Goal: Task Accomplishment & Management: Use online tool/utility

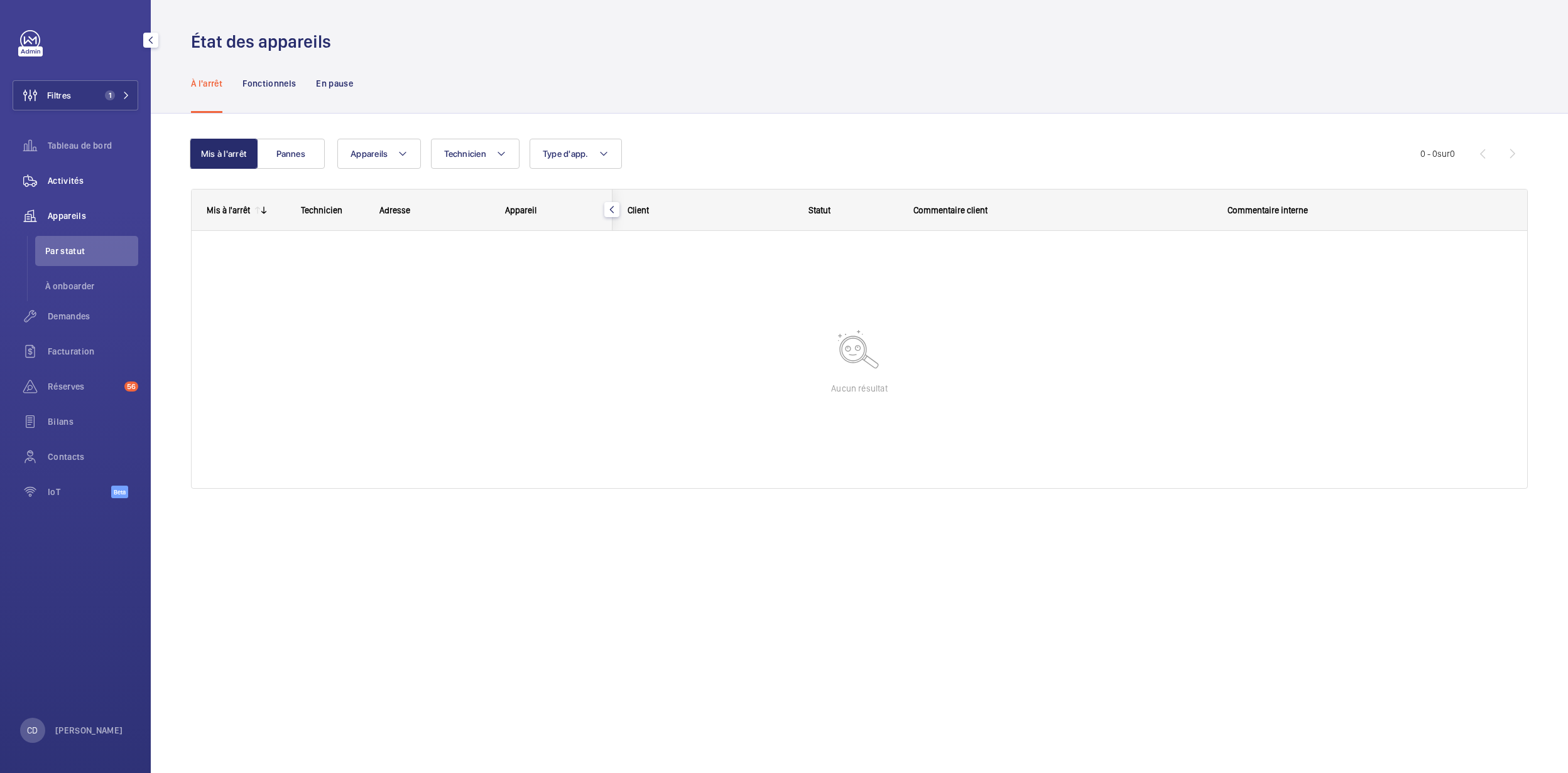
click at [66, 176] on span "Activités" at bounding box center [93, 180] width 91 height 13
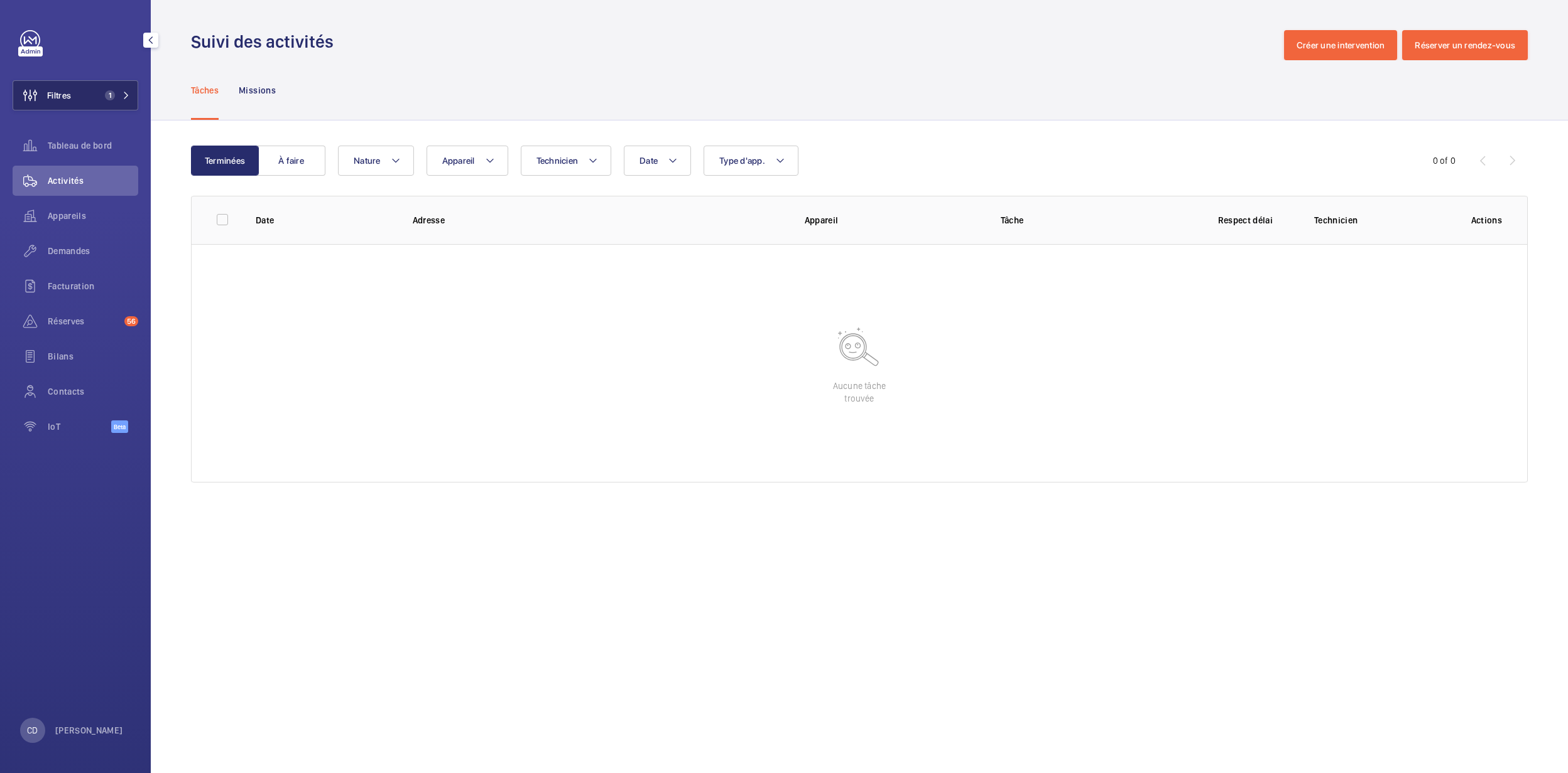
click at [96, 91] on button "Filtres 1" at bounding box center [75, 96] width 125 height 30
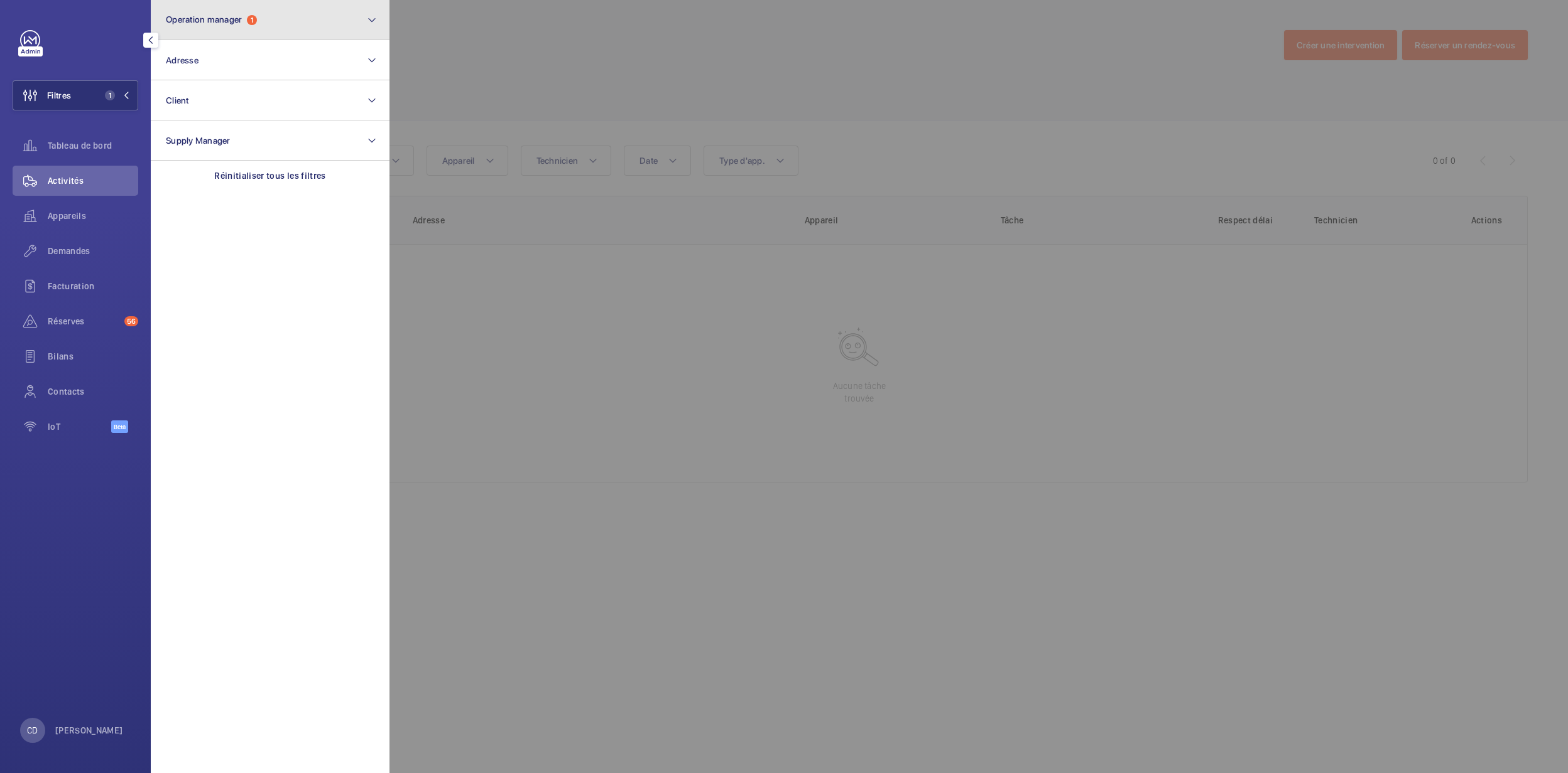
click at [235, 18] on span "Operation manager" at bounding box center [204, 19] width 76 height 10
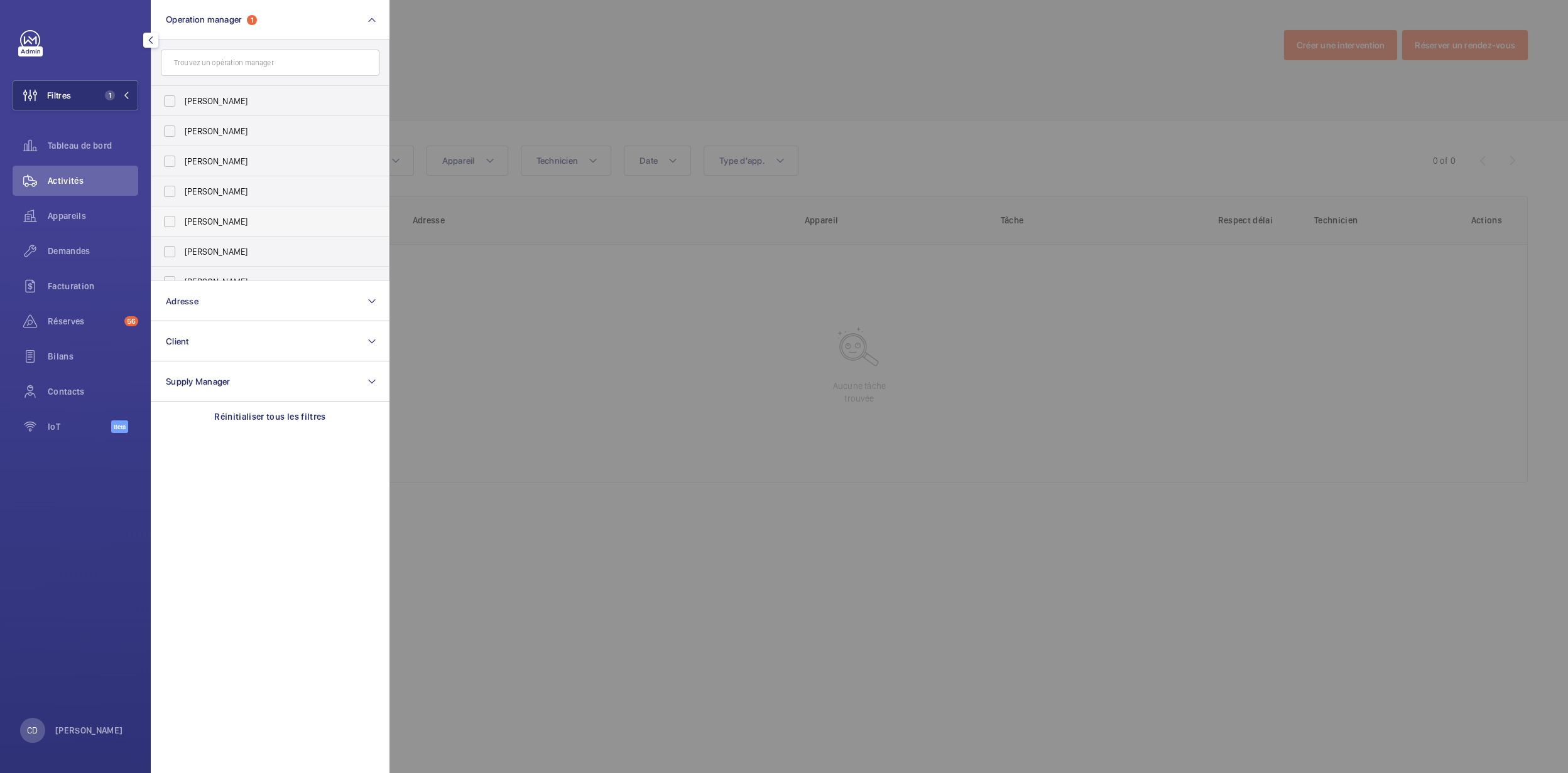
click at [242, 211] on label "[PERSON_NAME]" at bounding box center [261, 222] width 219 height 30
click at [182, 211] on input "[PERSON_NAME]" at bounding box center [169, 221] width 25 height 25
checkbox input "true"
click at [603, 410] on div at bounding box center [1173, 386] width 1568 height 773
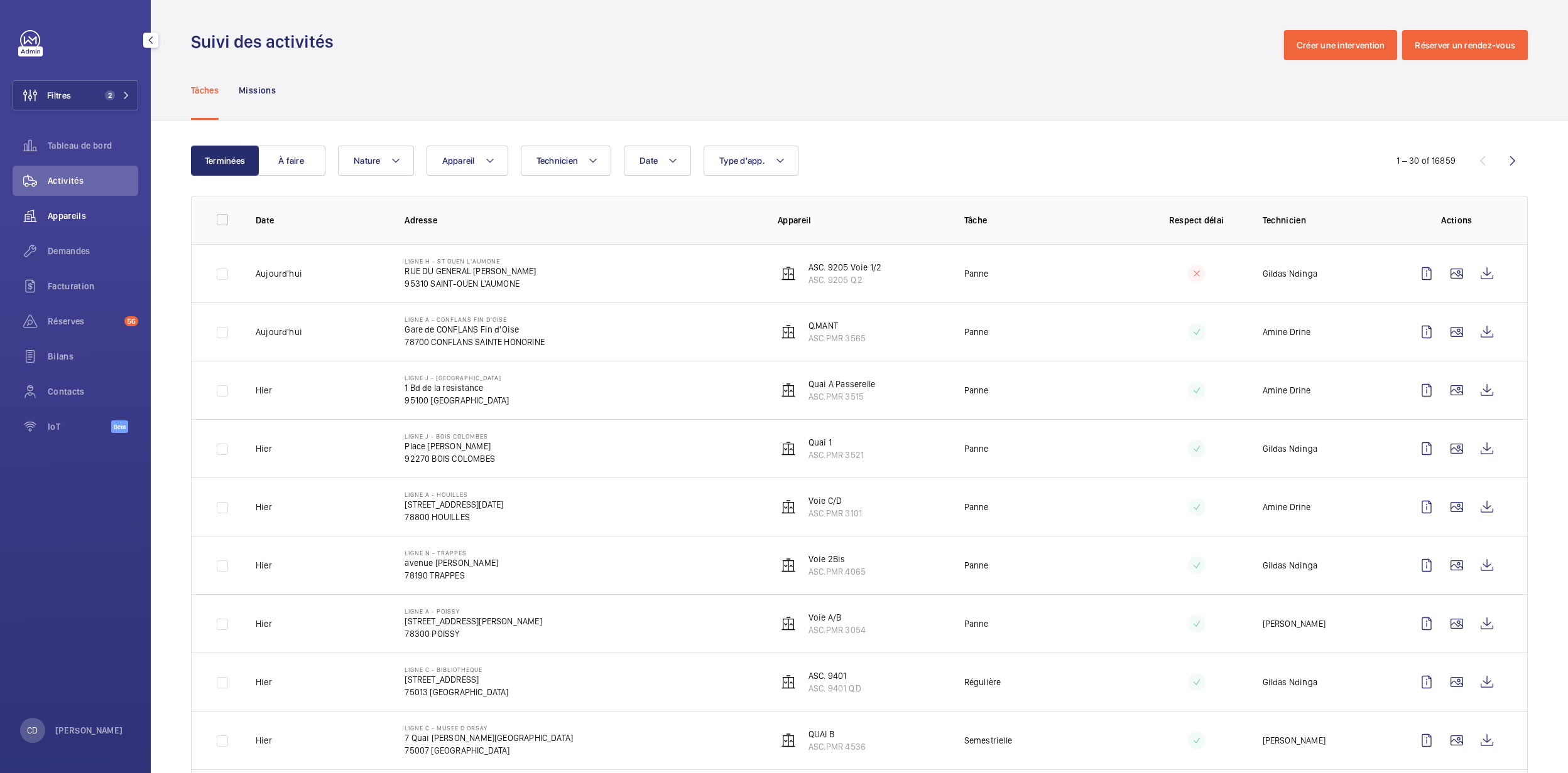
click at [66, 223] on div "Appareils" at bounding box center [75, 216] width 125 height 30
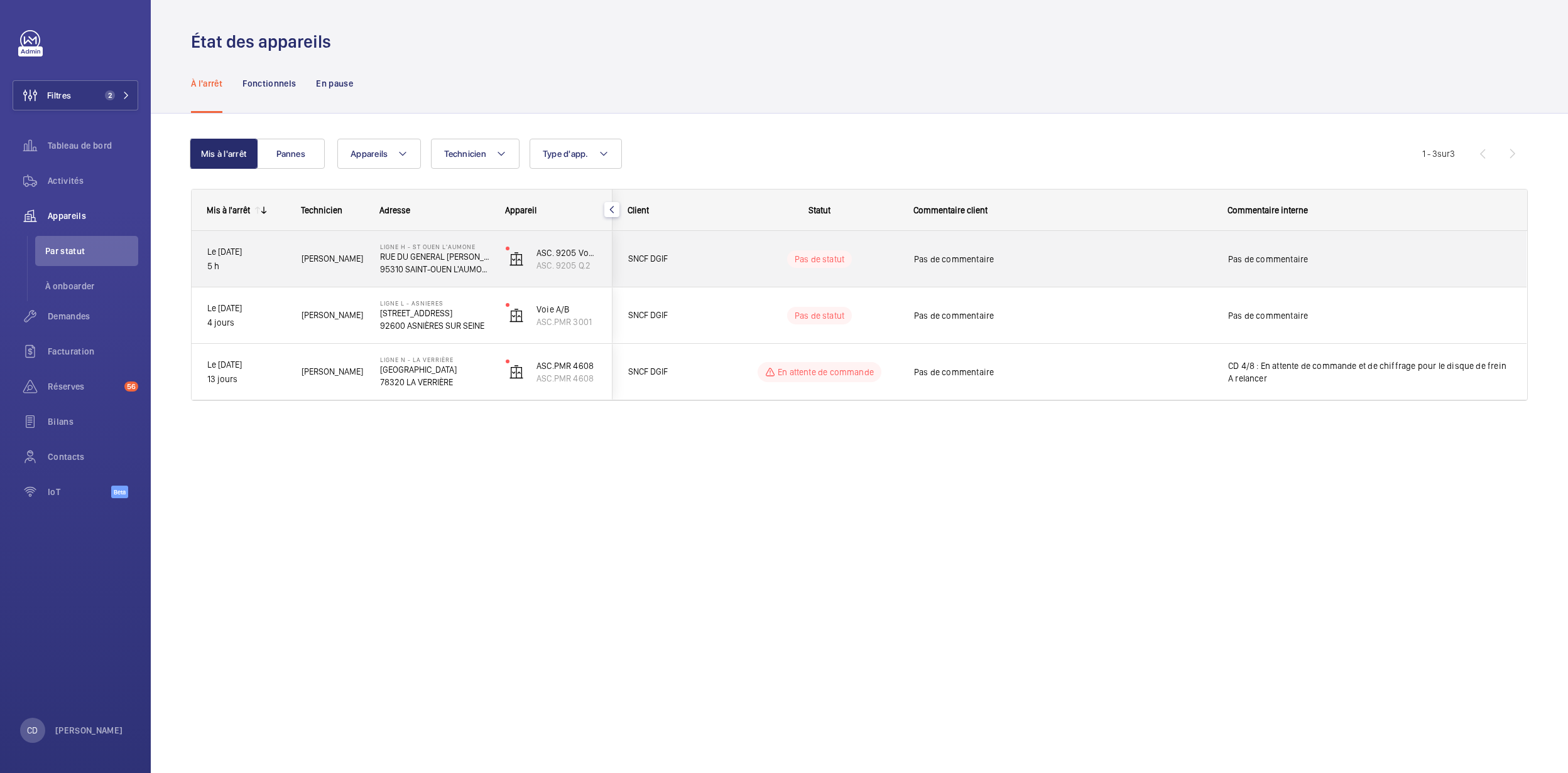
click at [287, 268] on div "[PERSON_NAME]" at bounding box center [325, 259] width 77 height 39
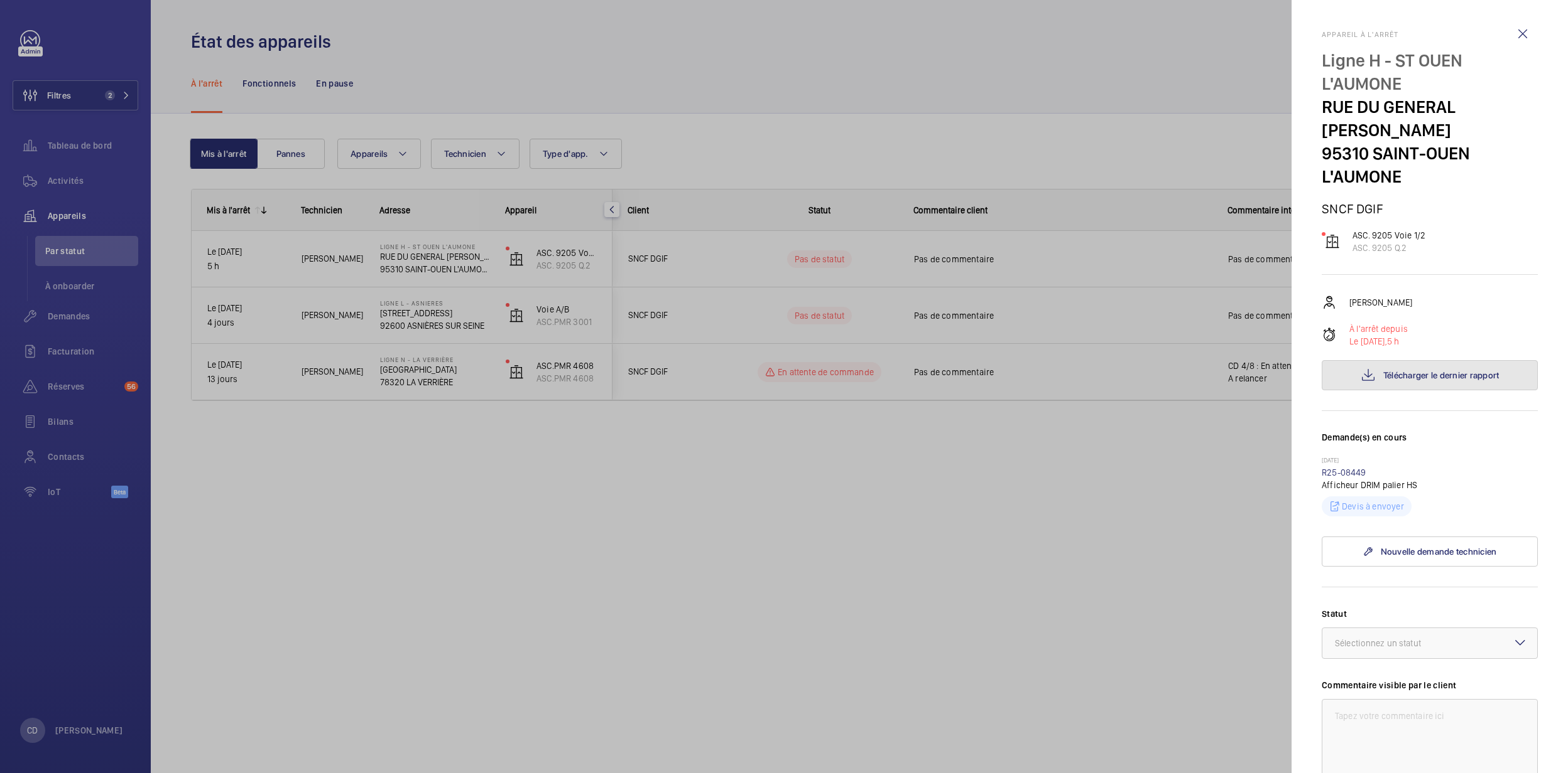
click at [1017, 376] on span "Télécharger le dernier rapport" at bounding box center [1441, 375] width 116 height 10
drag, startPoint x: 215, startPoint y: 474, endPoint x: 285, endPoint y: 400, distance: 101.9
click at [221, 468] on div at bounding box center [784, 386] width 1568 height 773
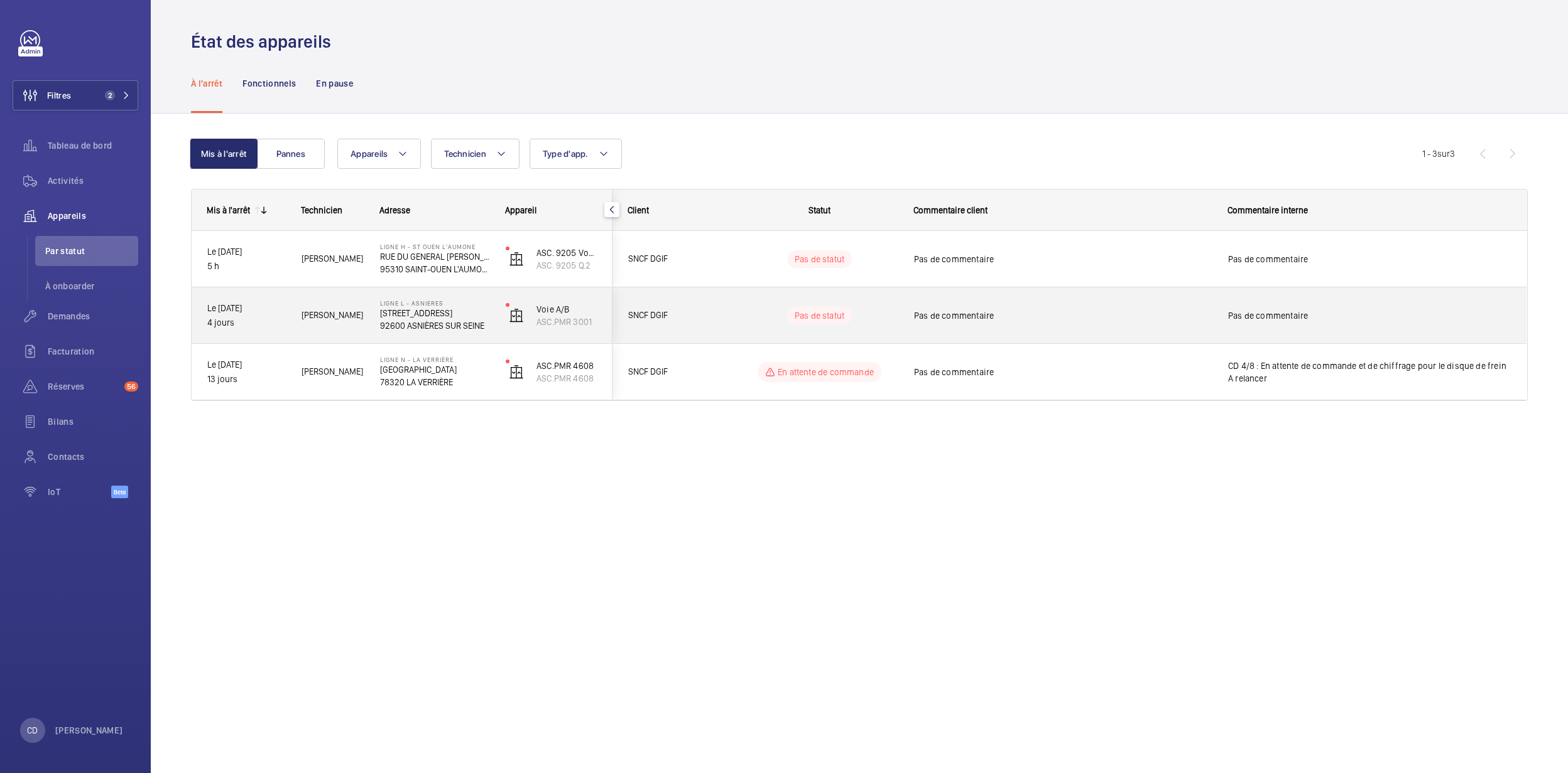
click at [378, 305] on div "Ligne L - ASNIERES [STREET_ADDRESS]" at bounding box center [427, 315] width 125 height 57
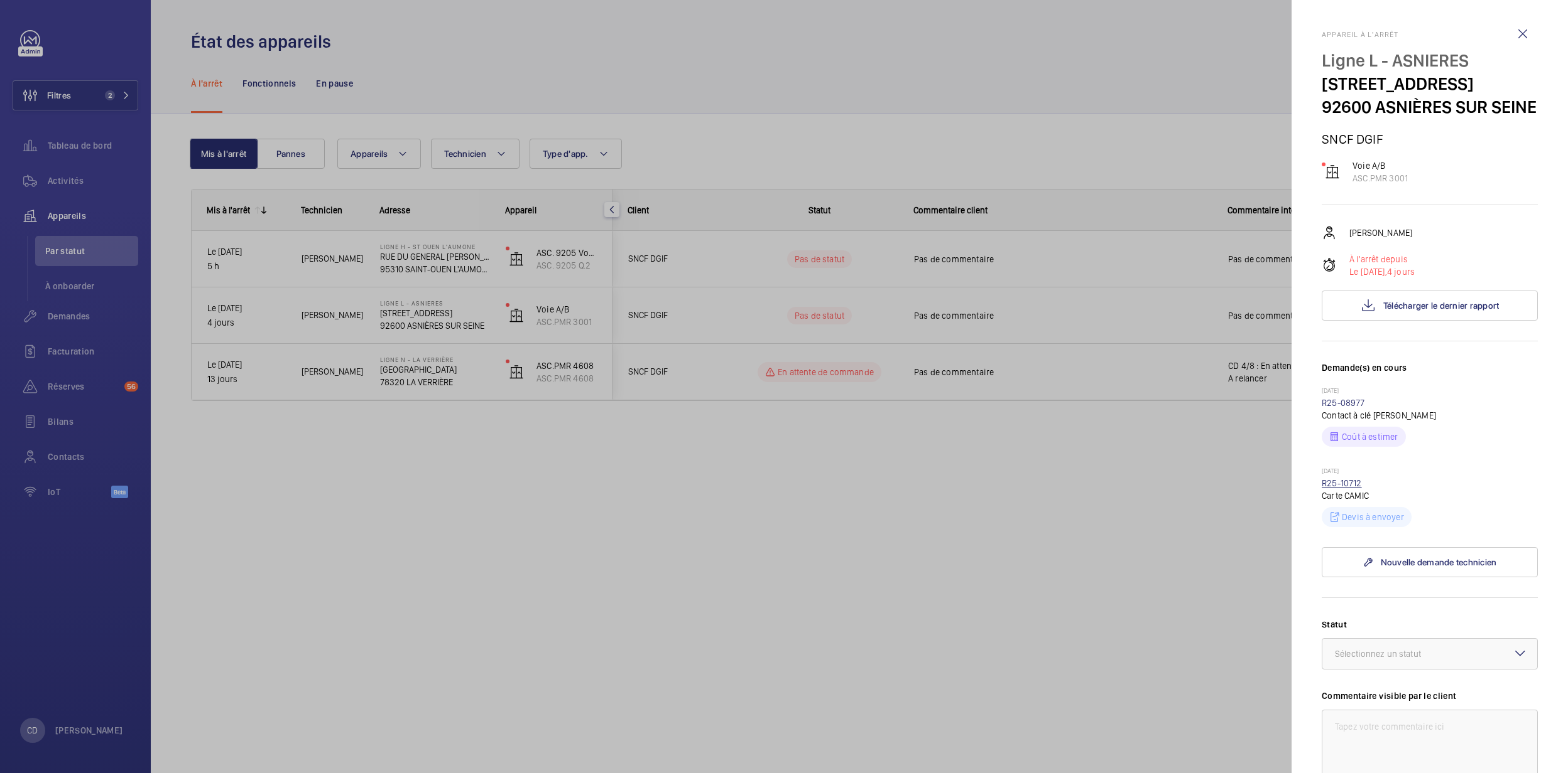
click at [1017, 489] on link "R25-10712" at bounding box center [1341, 483] width 40 height 10
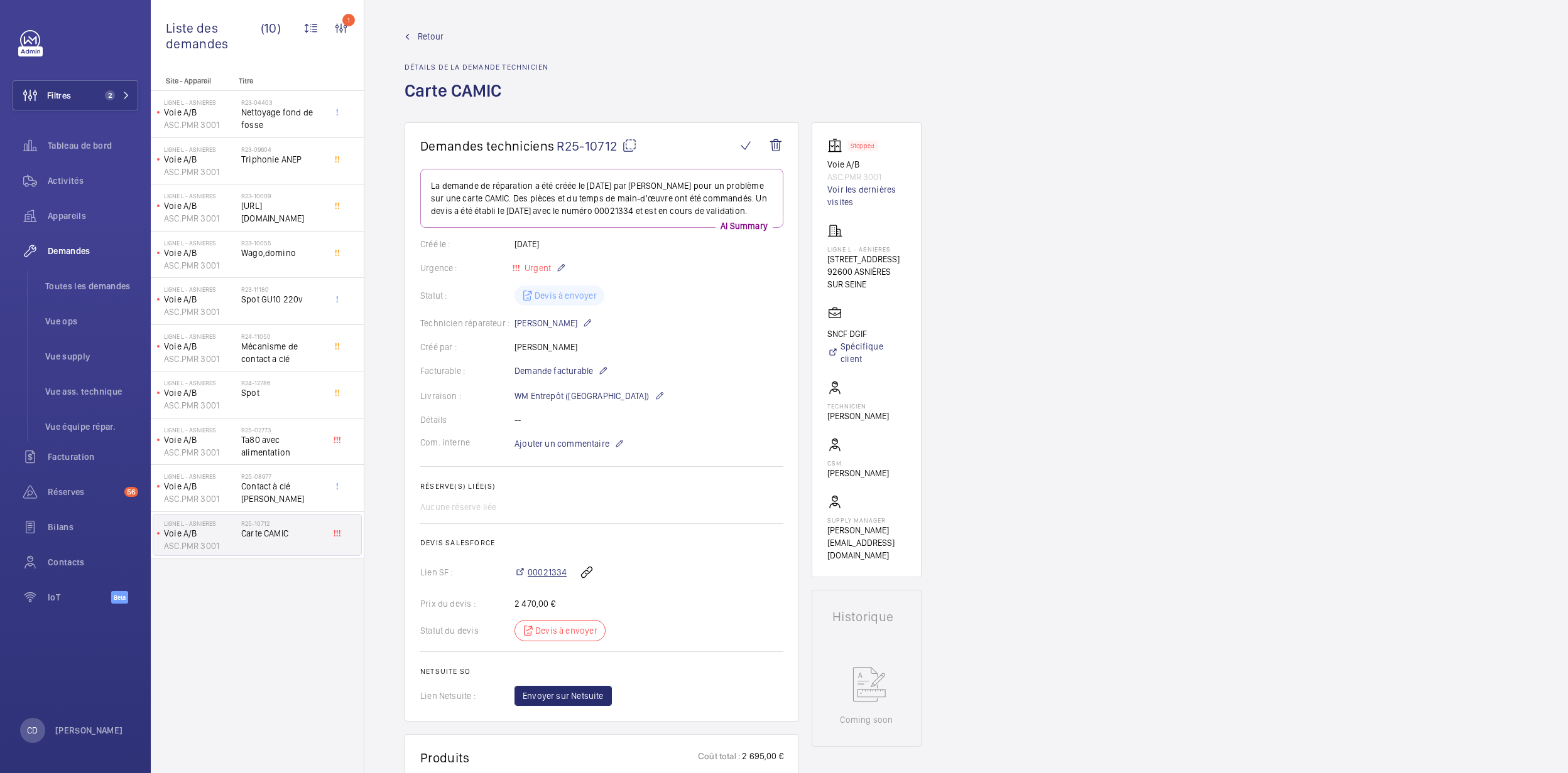
click at [533, 526] on span "00021334" at bounding box center [547, 572] width 39 height 13
click at [626, 146] on mat-icon at bounding box center [629, 146] width 15 height 15
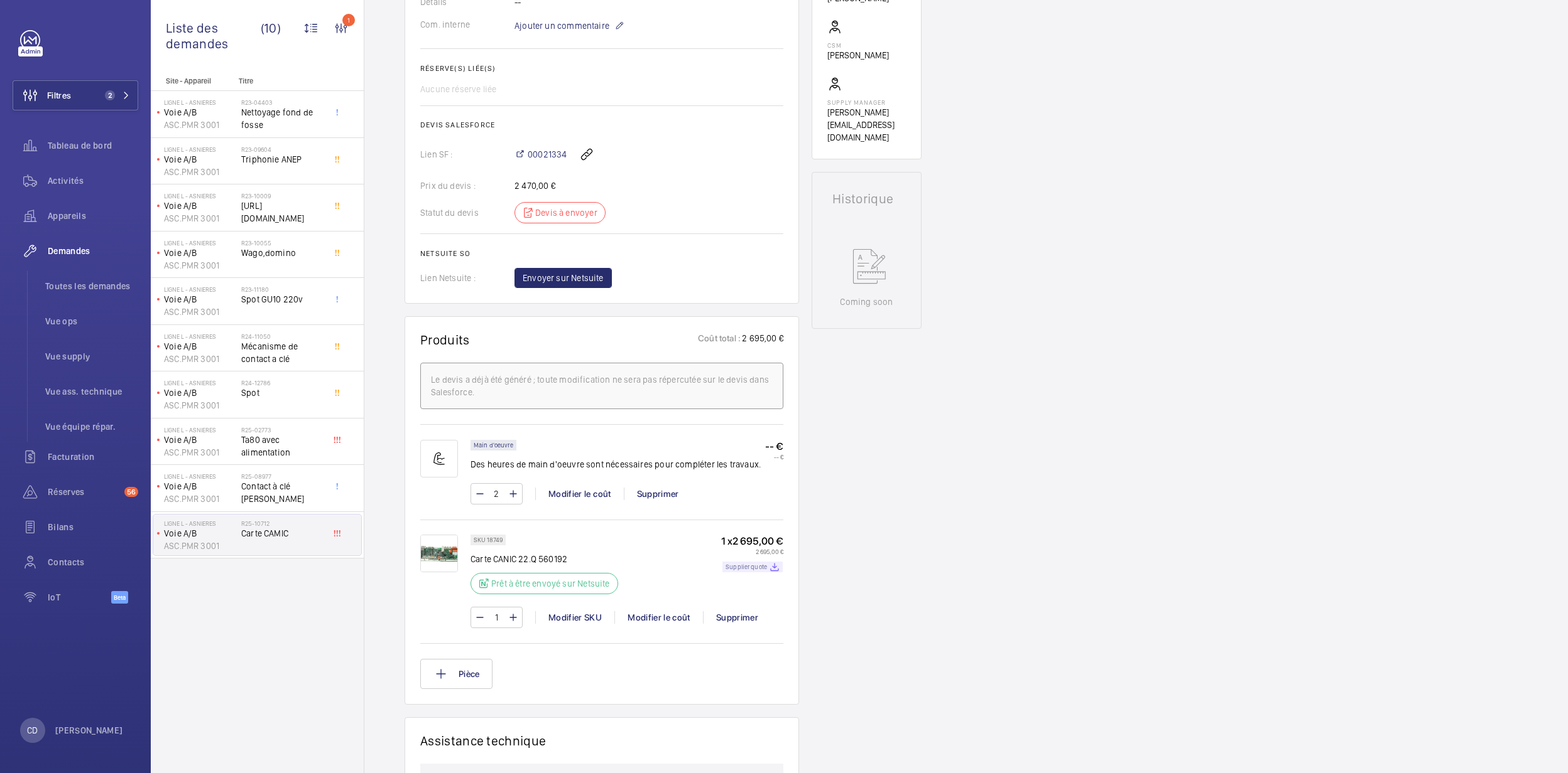
click at [750, 526] on p "Supplier quote" at bounding box center [746, 567] width 42 height 5
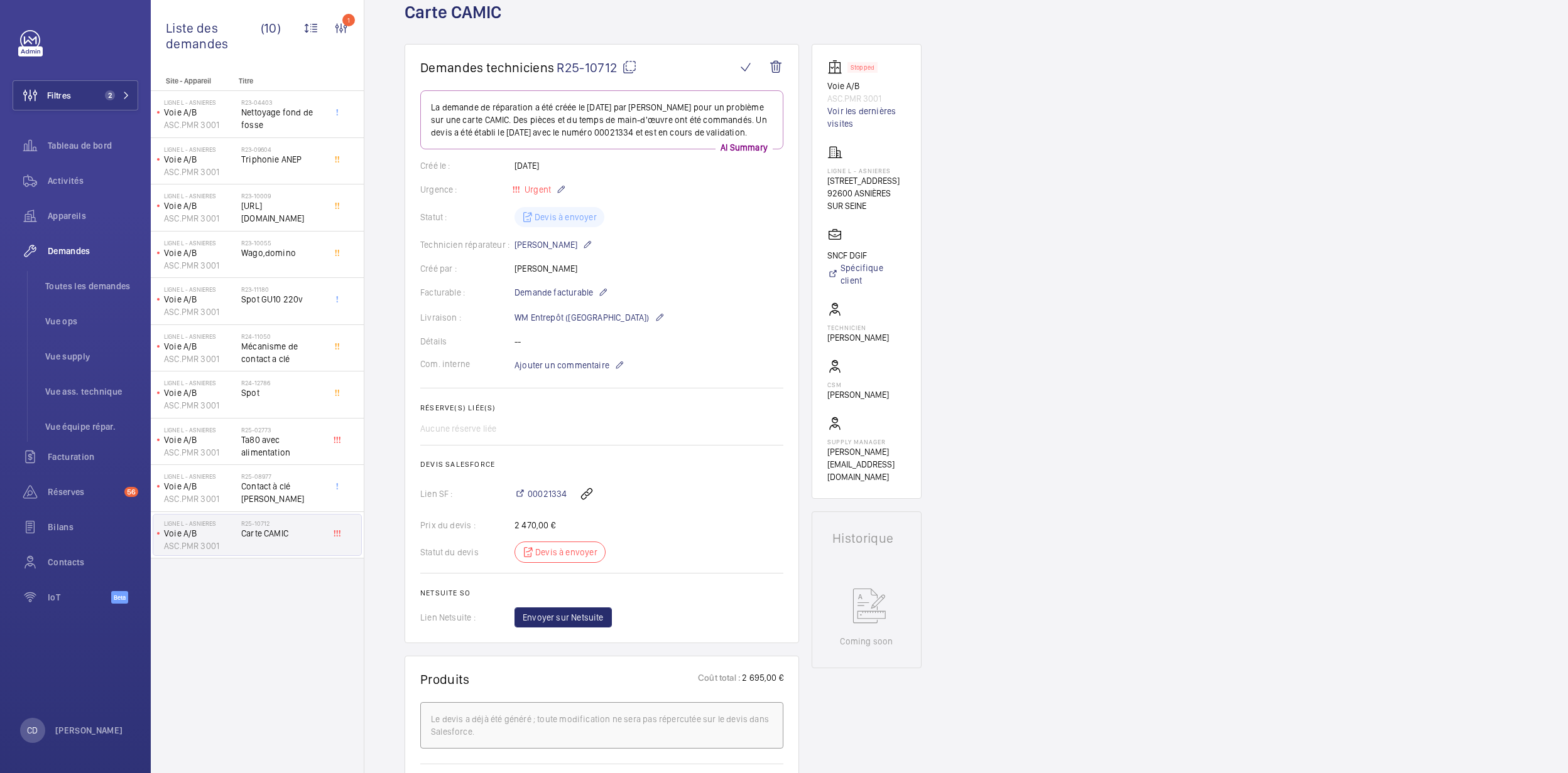
scroll to position [0, 0]
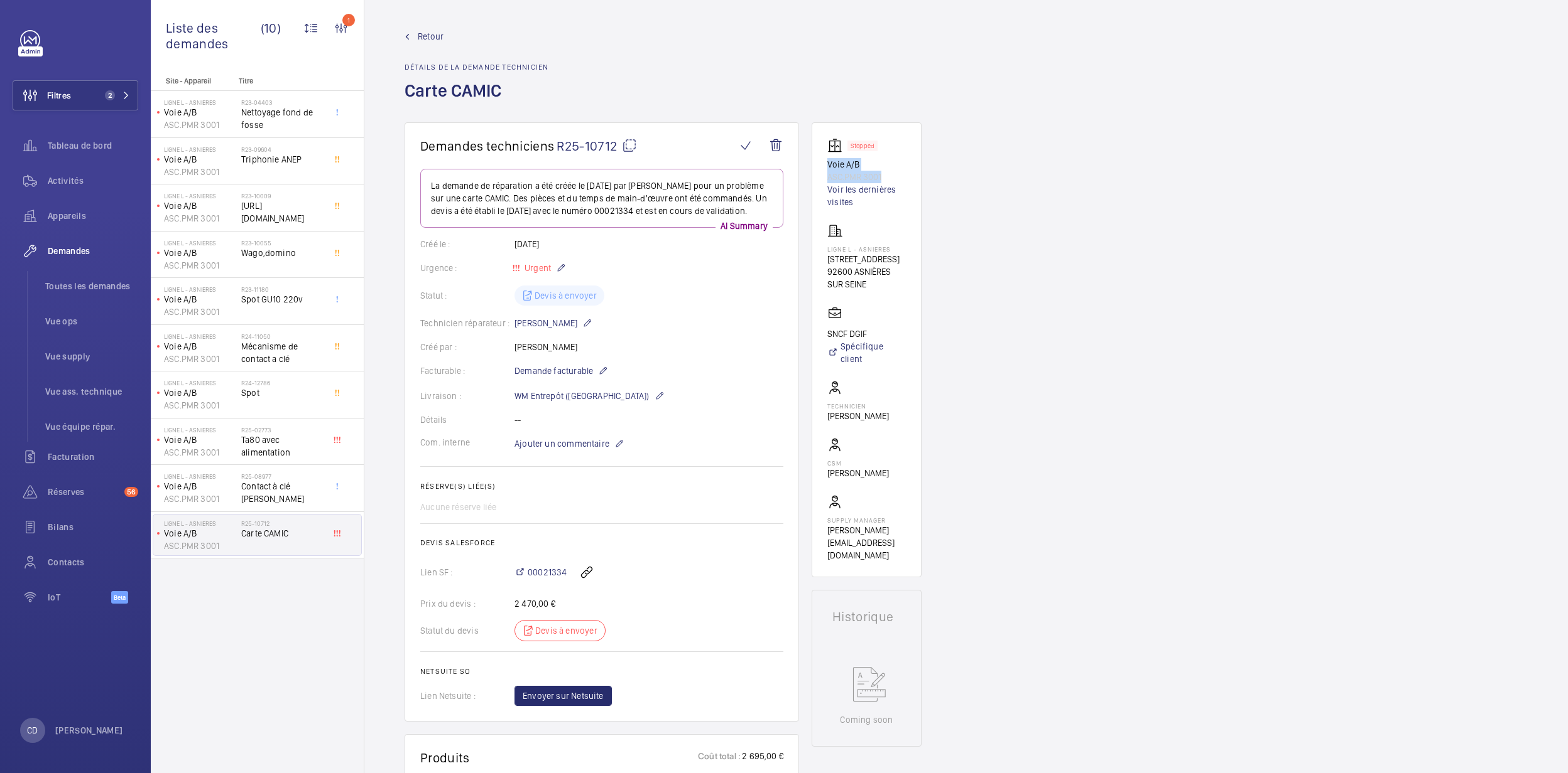
drag, startPoint x: 822, startPoint y: 167, endPoint x: 887, endPoint y: 179, distance: 66.1
click at [887, 179] on wm-front-card "Stopped Voie A/B ASC.PMR 3001 Voir les dernières visites Ligne L - ASNIERES [ST…" at bounding box center [866, 349] width 110 height 455
drag, startPoint x: 887, startPoint y: 179, endPoint x: 857, endPoint y: 179, distance: 30.0
copy div "Voie A/B ASC.PMR 3001"
drag, startPoint x: 879, startPoint y: 282, endPoint x: 810, endPoint y: 242, distance: 79.8
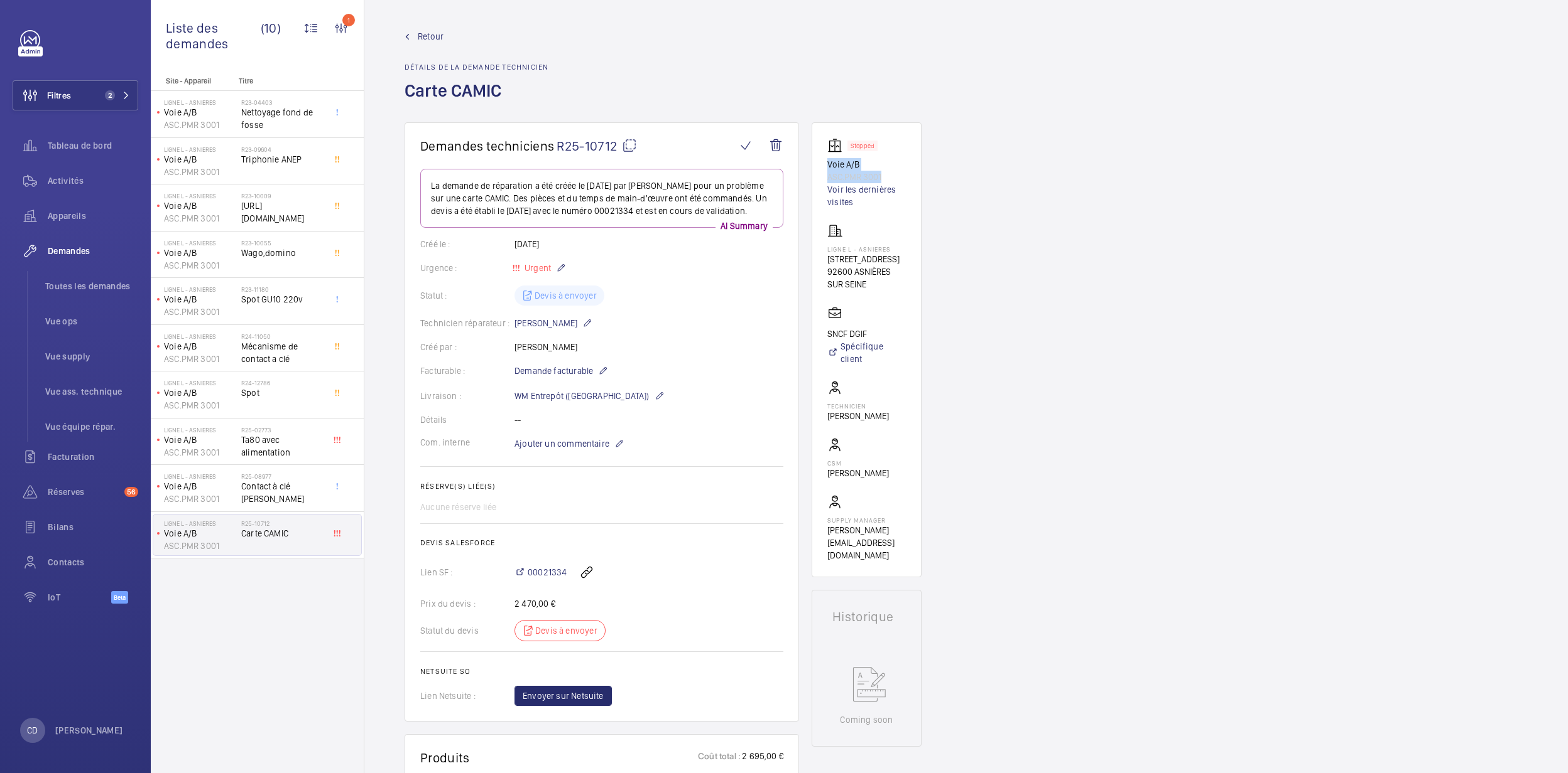
drag, startPoint x: 810, startPoint y: 242, endPoint x: 864, endPoint y: 285, distance: 69.0
copy div "Ligne L - ASNIERES [STREET_ADDRESS]"
click at [63, 293] on li "Toutes les demandes" at bounding box center [87, 287] width 103 height 30
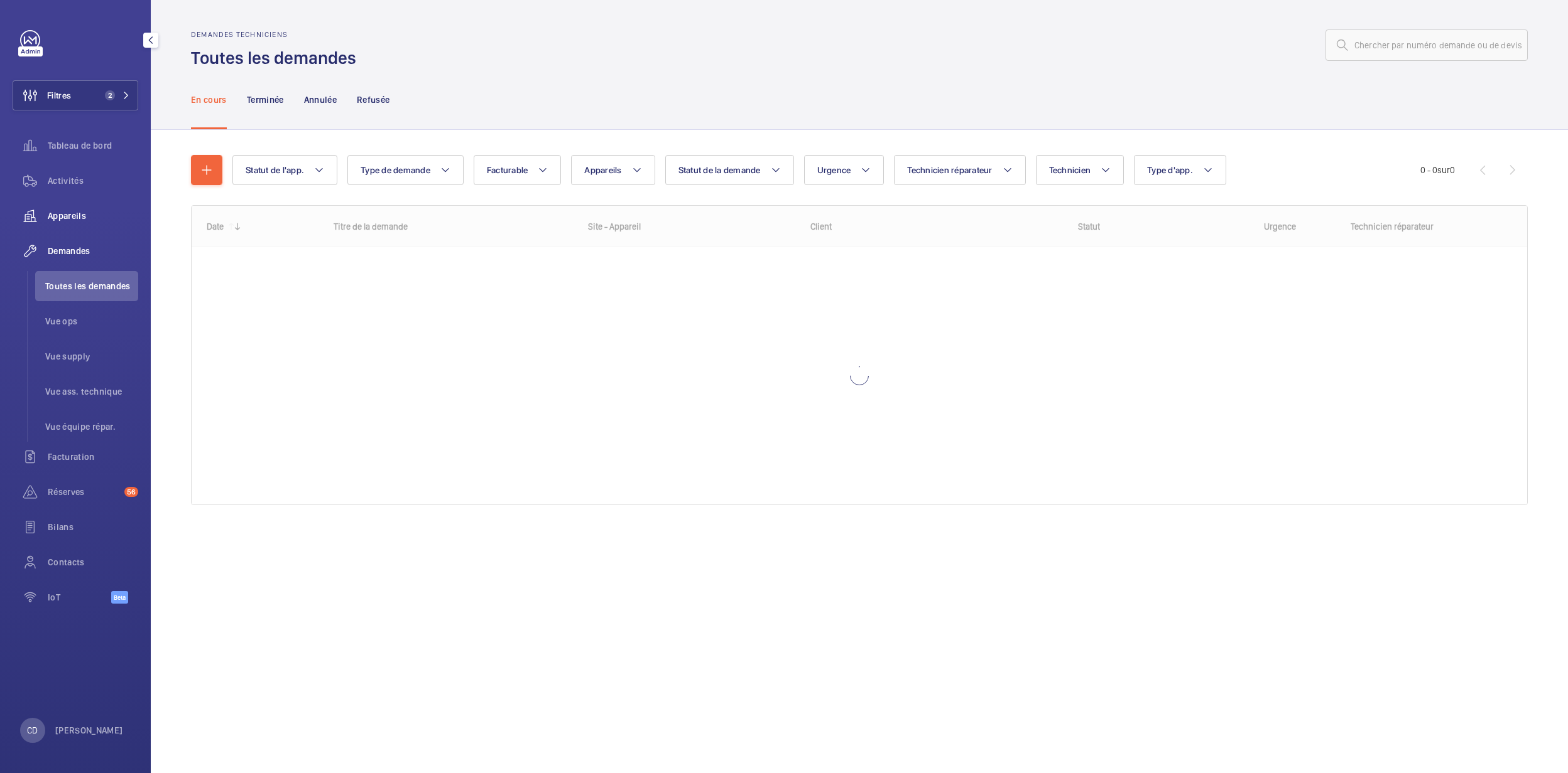
click at [66, 207] on div "Appareils" at bounding box center [75, 216] width 125 height 30
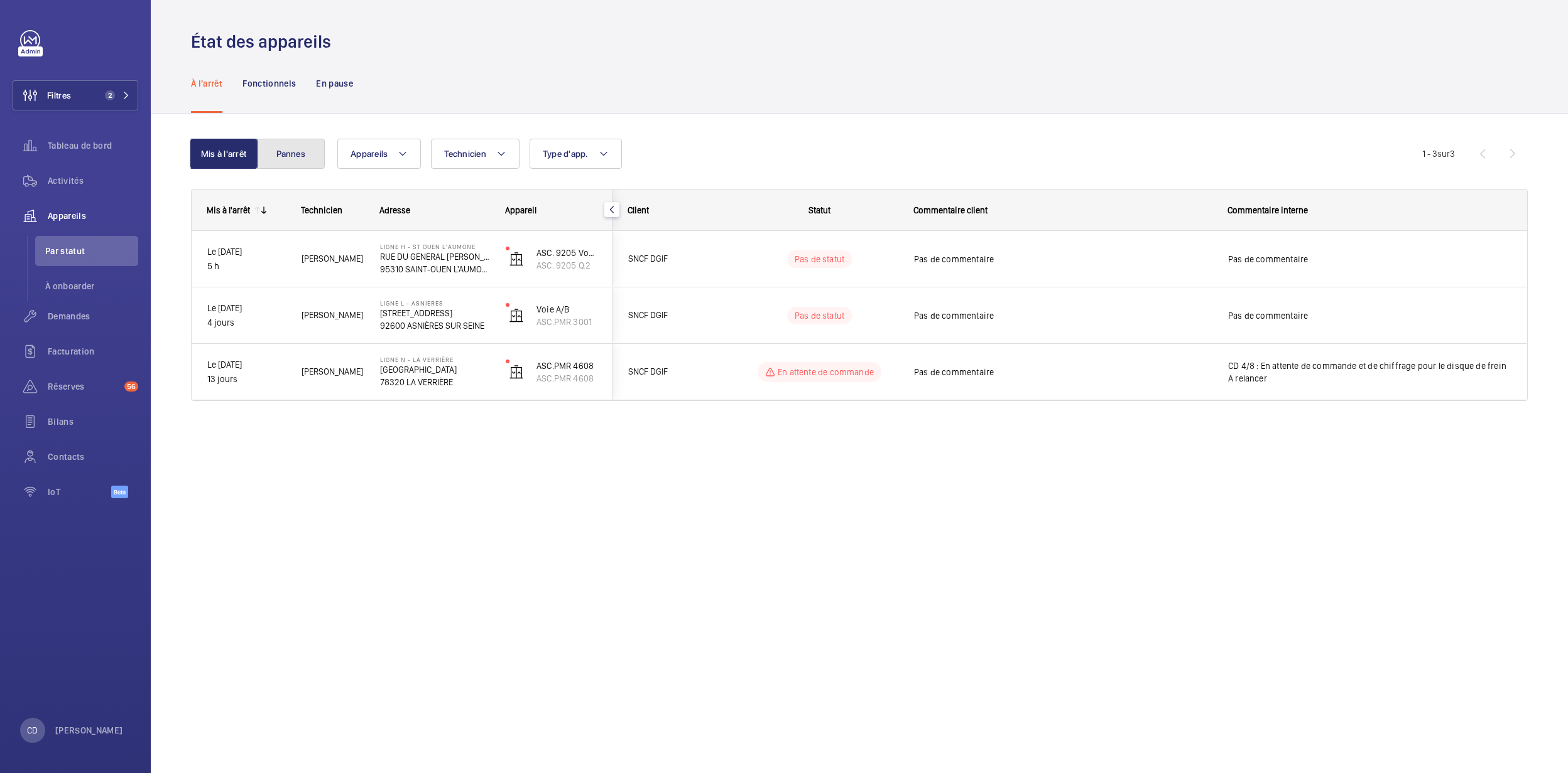
click at [293, 152] on button "Pannes" at bounding box center [291, 154] width 68 height 30
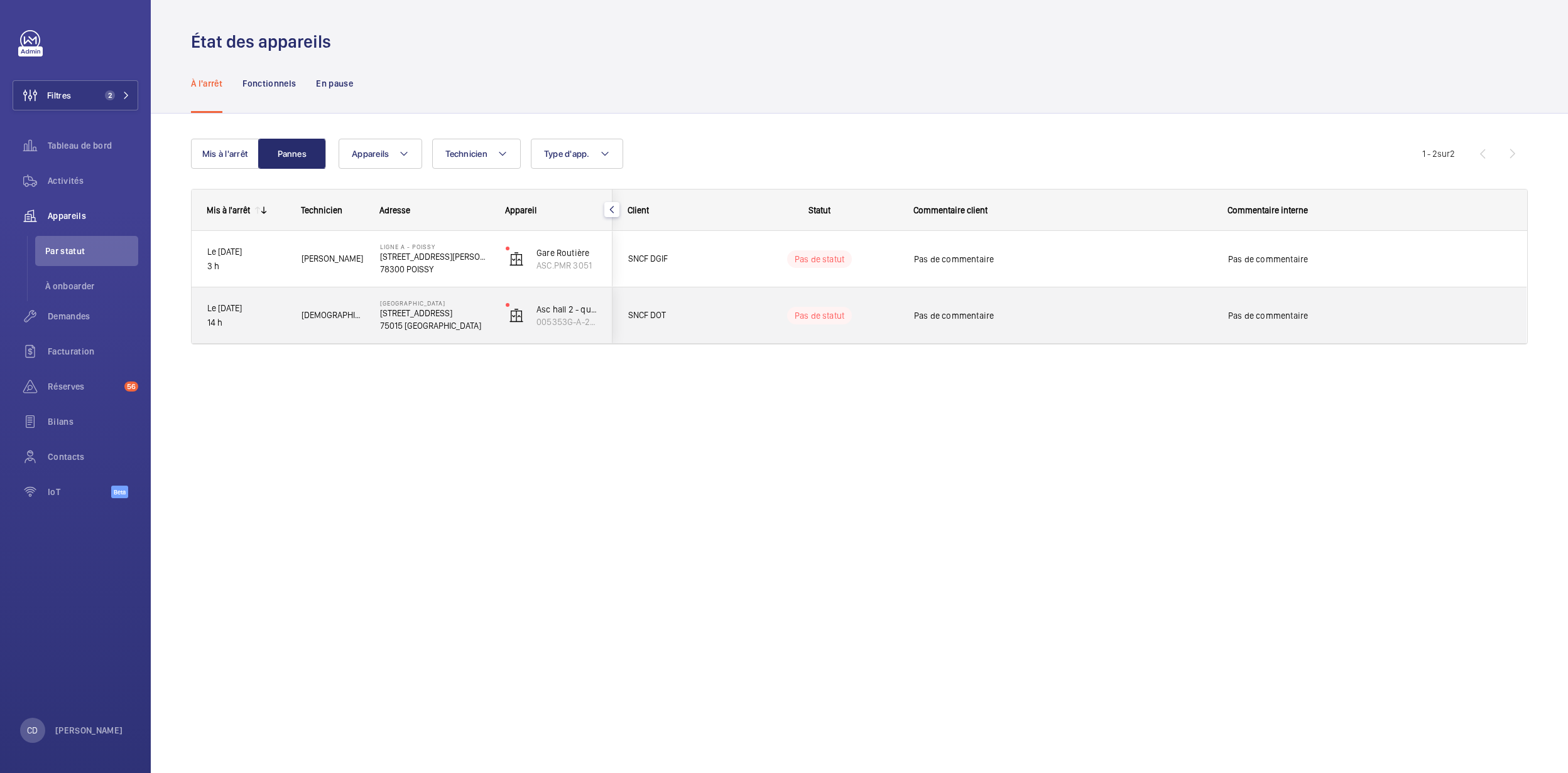
click at [279, 310] on p "Le [DATE]" at bounding box center [246, 308] width 78 height 14
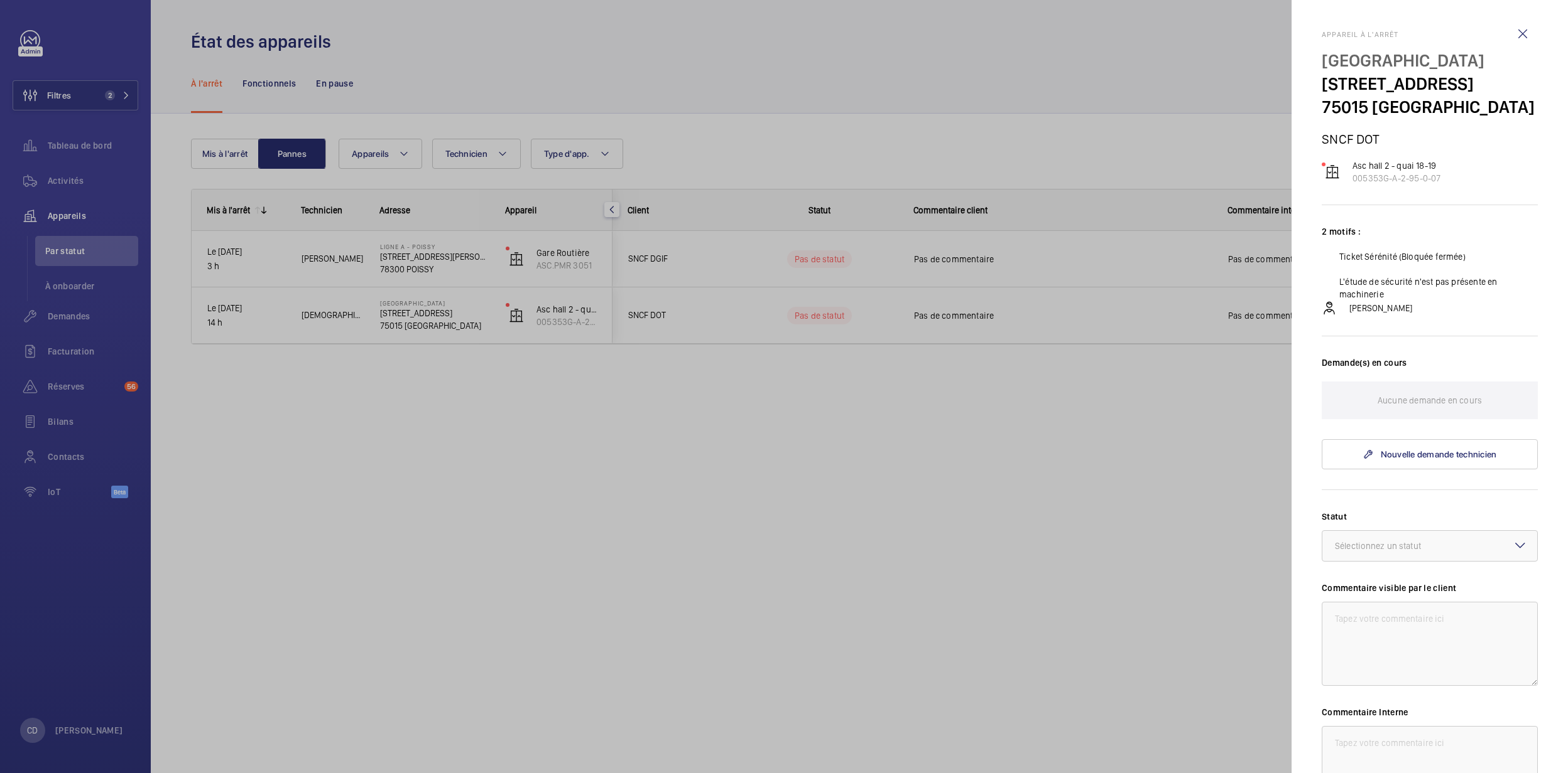
click at [867, 510] on div at bounding box center [784, 386] width 1568 height 773
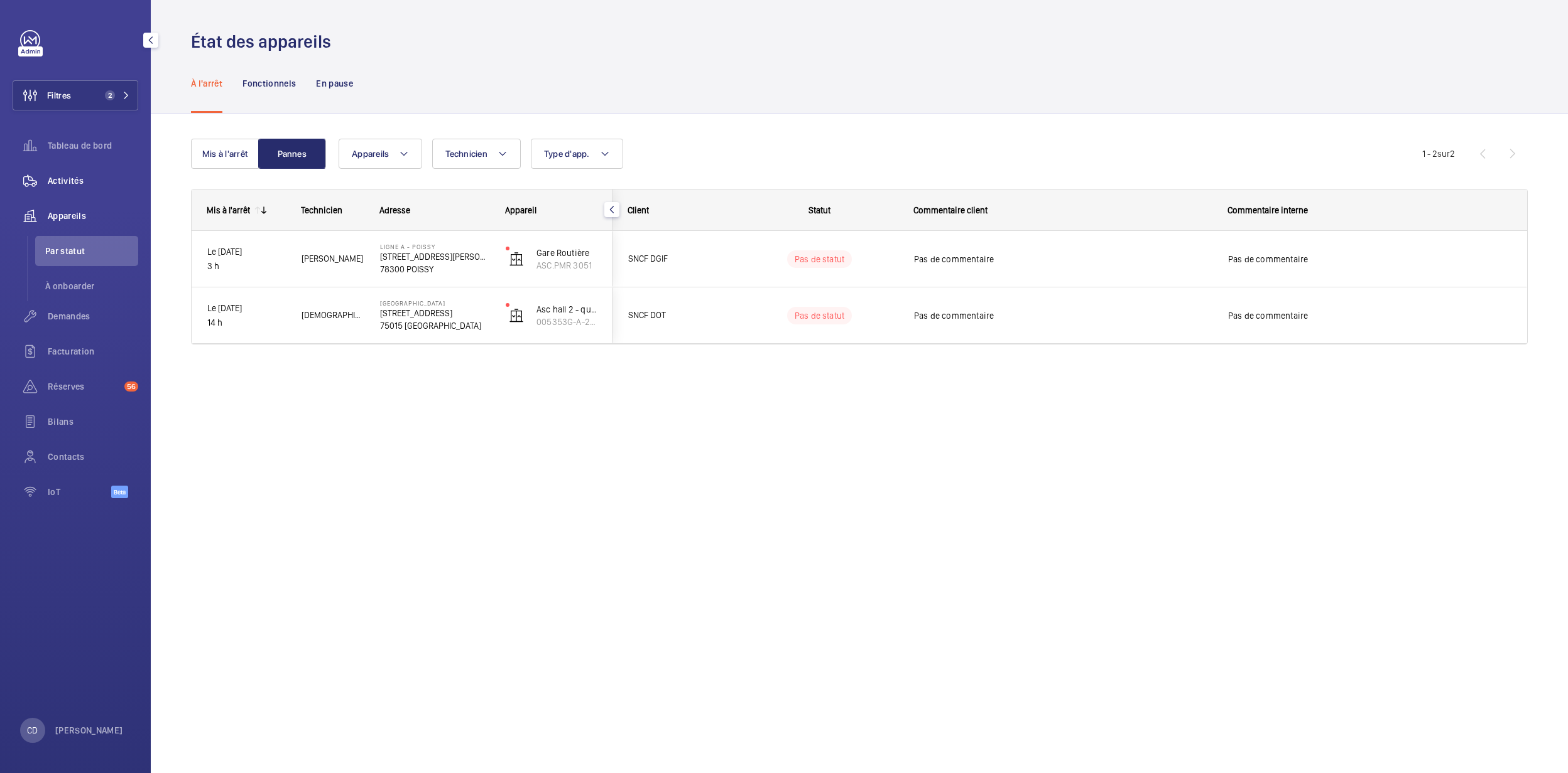
click at [66, 178] on span "Activités" at bounding box center [93, 180] width 91 height 13
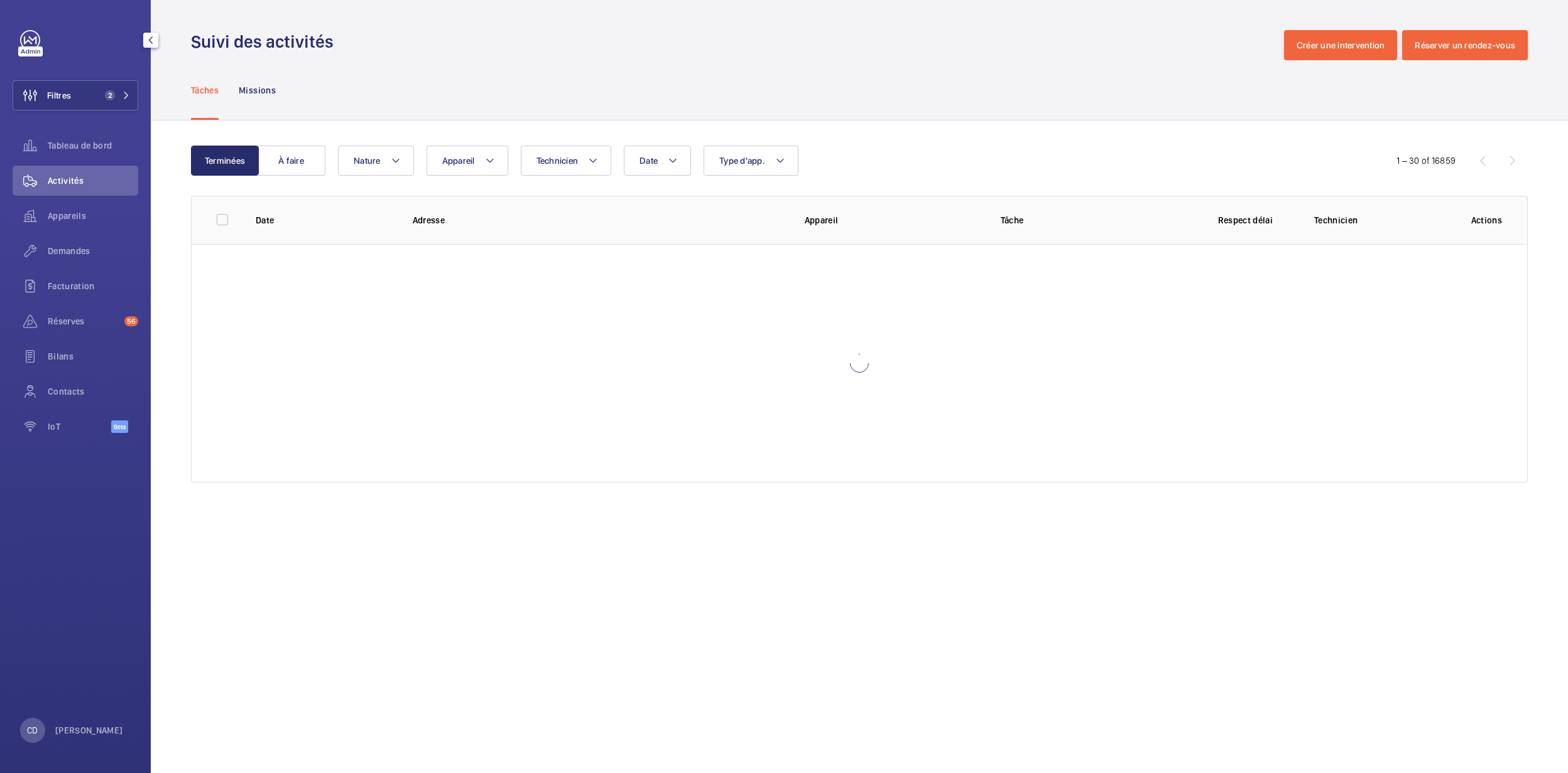
click at [53, 146] on span "Tableau de bord" at bounding box center [93, 146] width 91 height 13
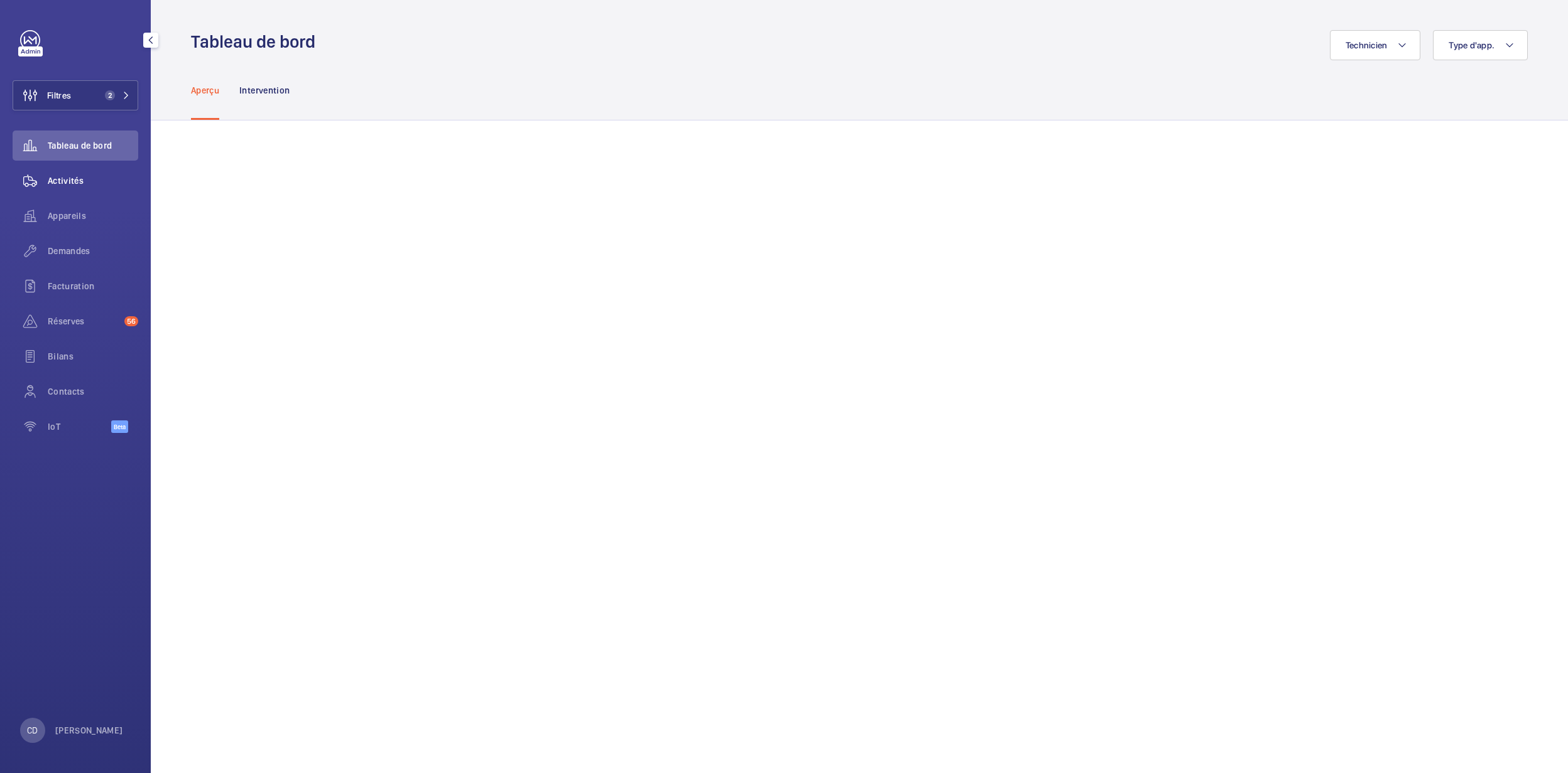
click at [77, 173] on div "Activités" at bounding box center [75, 181] width 125 height 30
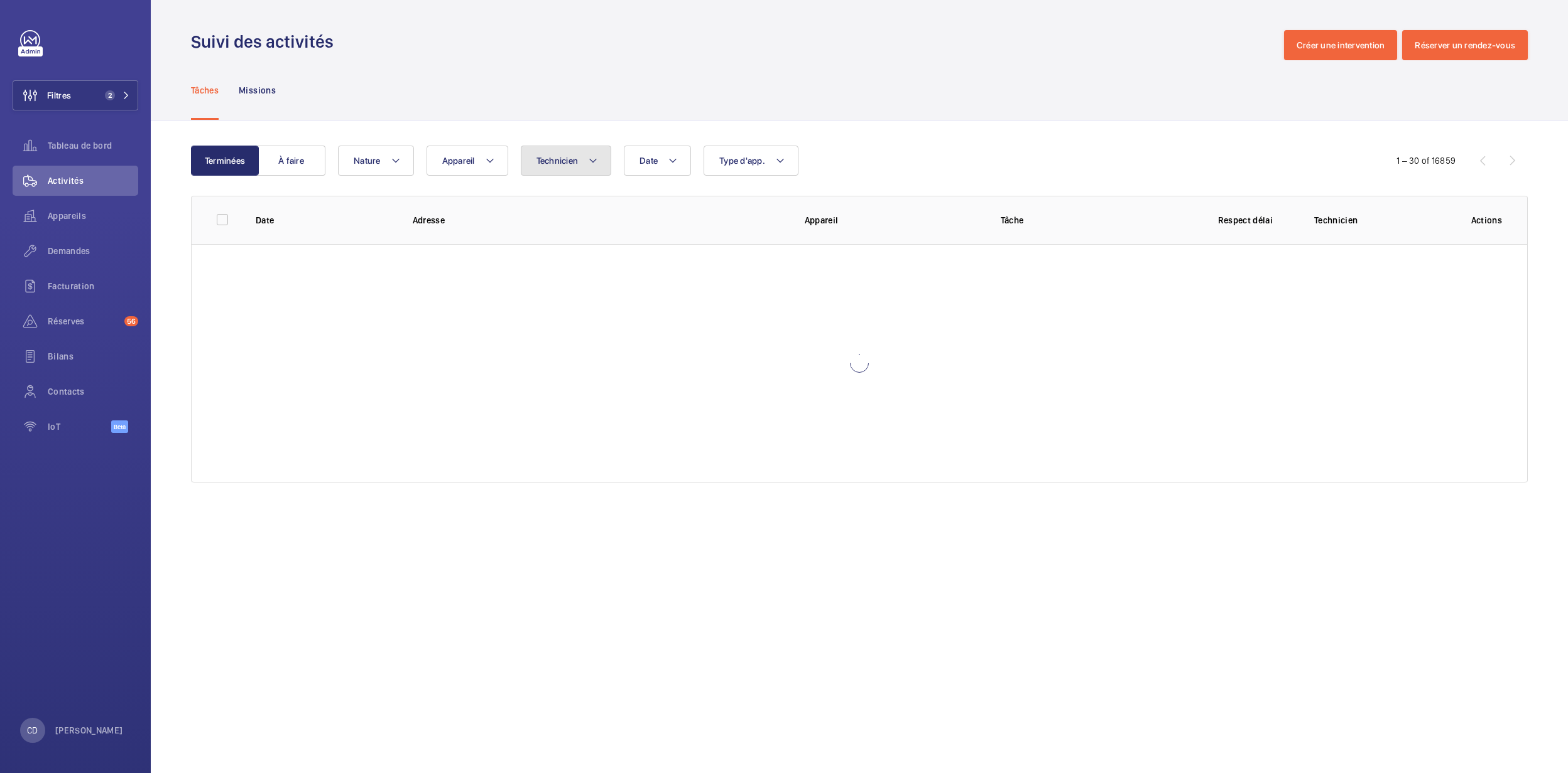
click at [544, 156] on span "Technicien" at bounding box center [558, 160] width 42 height 10
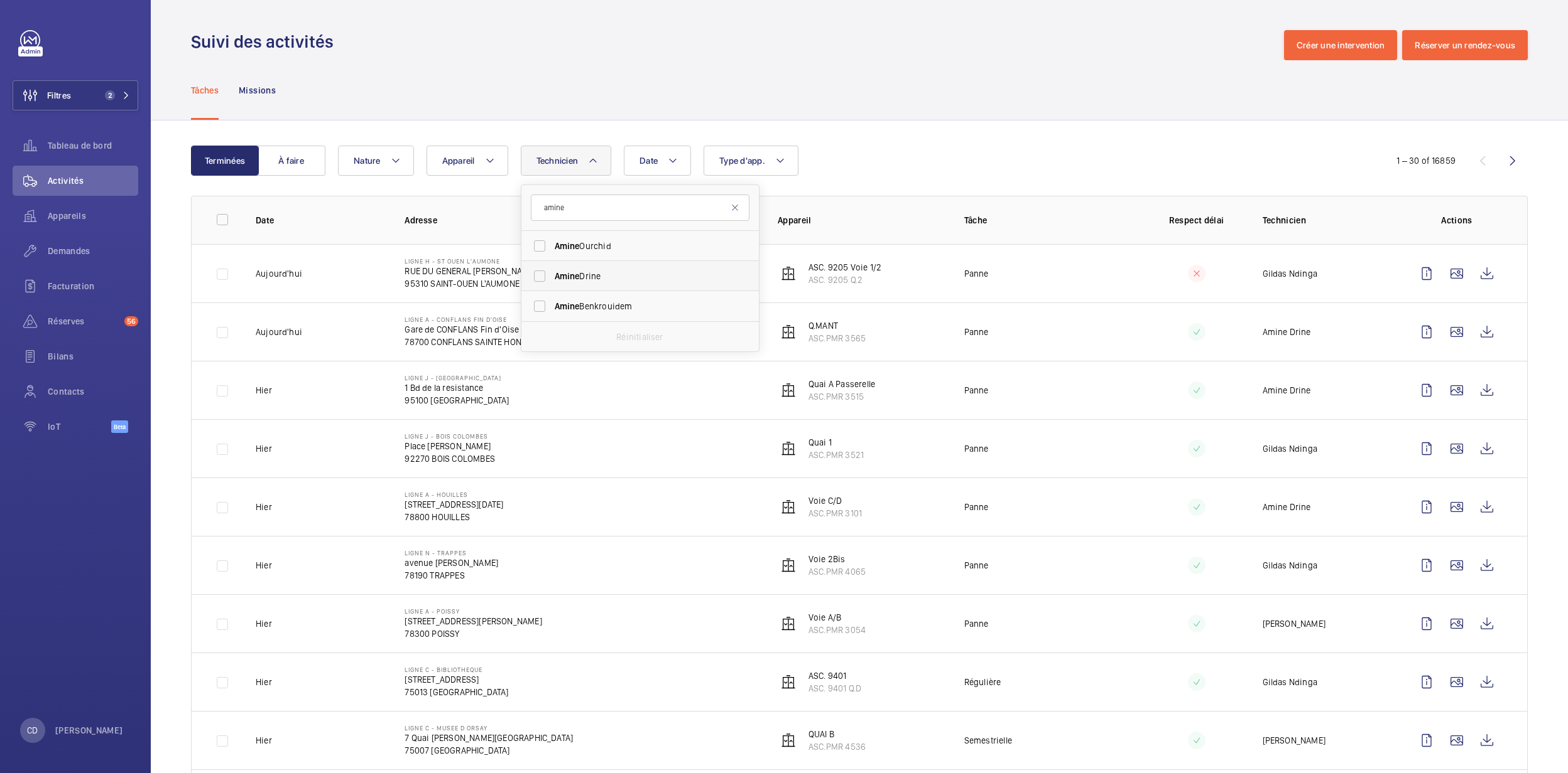
type input "amine"
click at [628, 279] on span "Amine Drine" at bounding box center [641, 276] width 173 height 13
click at [552, 279] on input "Amine Drine" at bounding box center [539, 276] width 25 height 25
checkbox input "true"
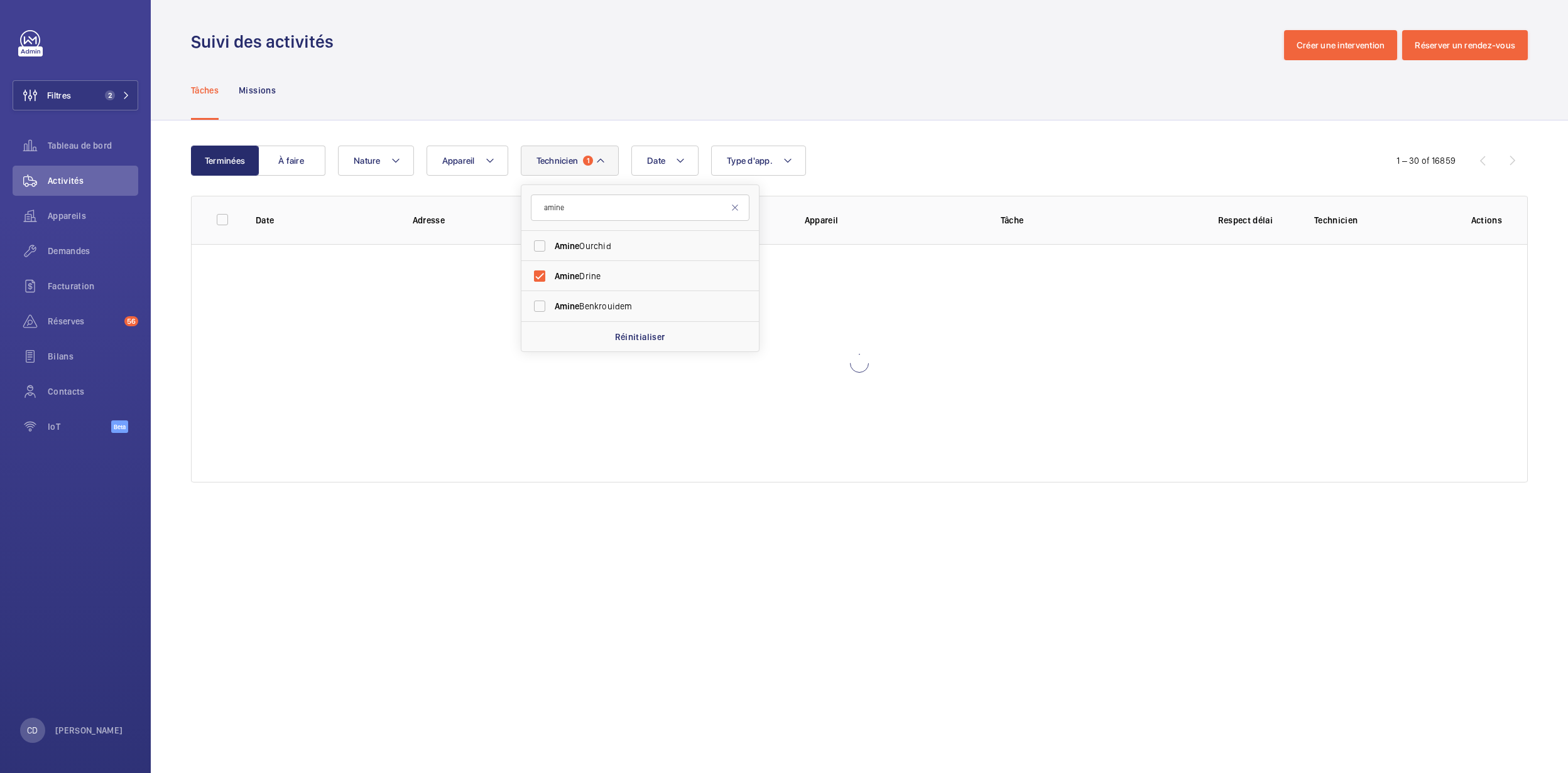
click at [1017, 125] on div "Terminées À faire Date Technicien 1 [PERSON_NAME] Ourchid Amine Drine [PERSON_N…" at bounding box center [859, 317] width 1417 height 392
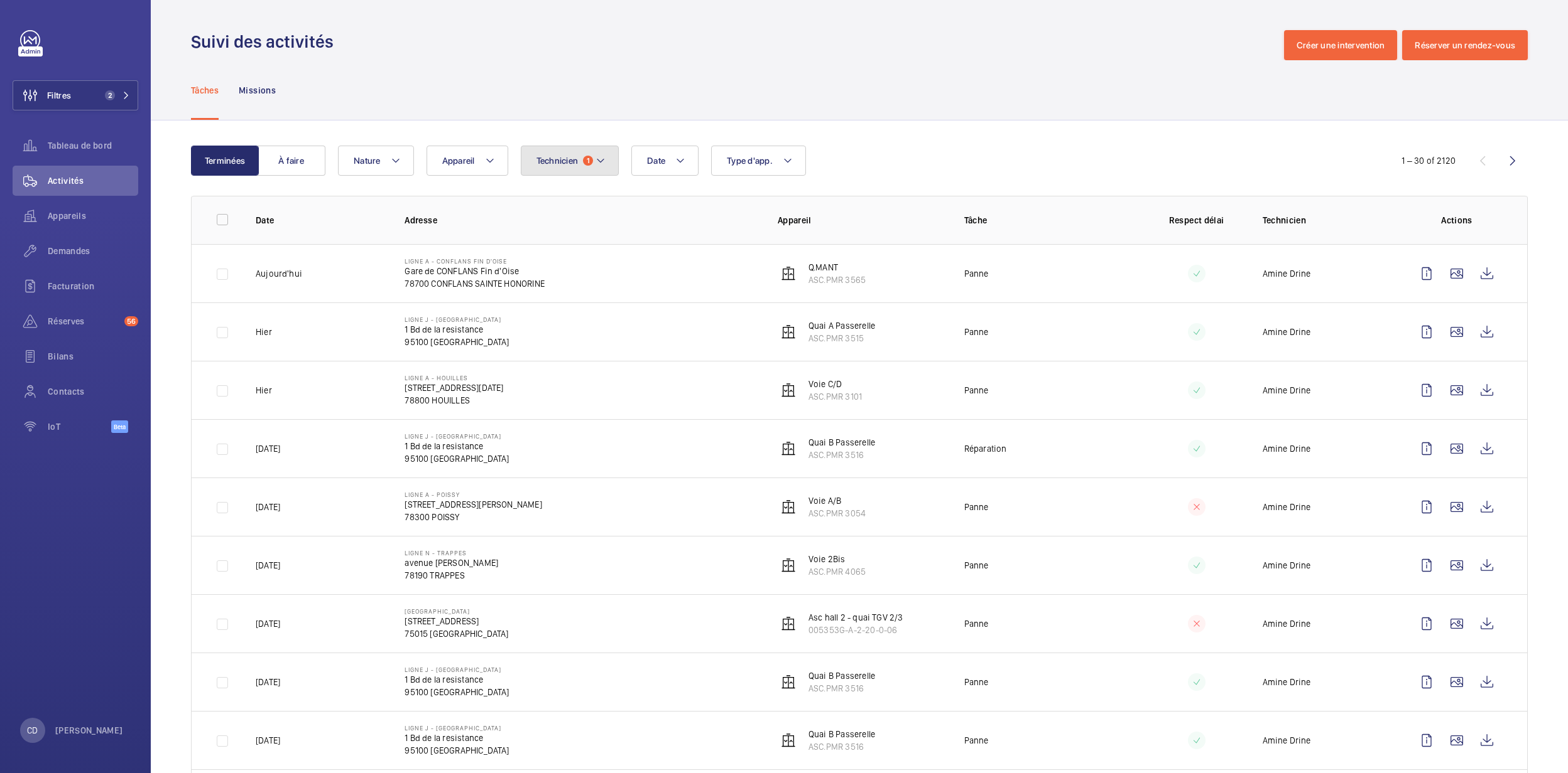
click at [575, 155] on span "Technicien" at bounding box center [558, 160] width 42 height 10
type input "gildas"
click at [604, 231] on label "[PERSON_NAME]" at bounding box center [631, 246] width 219 height 30
click at [552, 234] on input "[PERSON_NAME]" at bounding box center [539, 246] width 25 height 25
checkbox input "true"
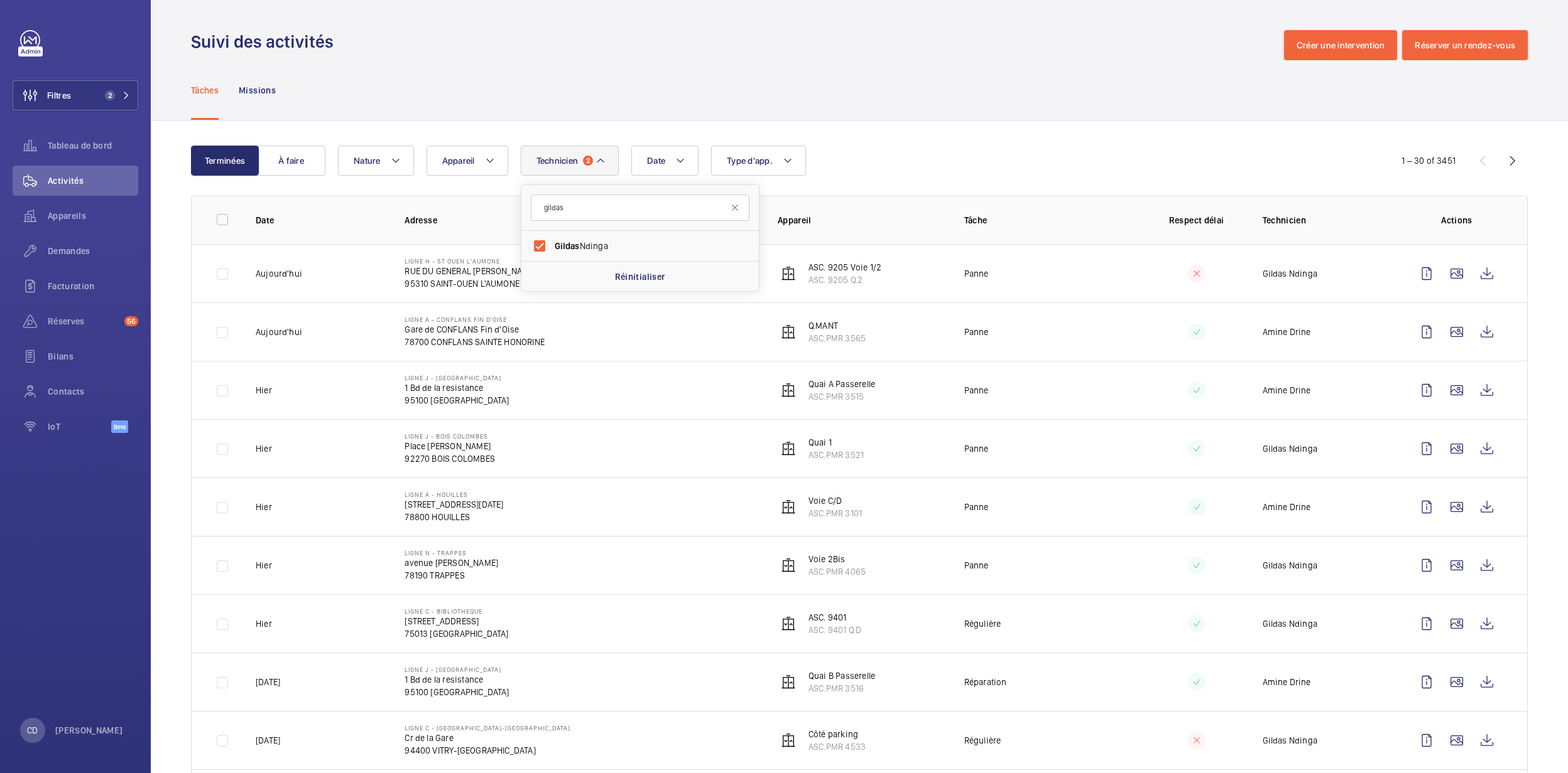
click at [976, 94] on div "Tâches Missions" at bounding box center [859, 90] width 1336 height 60
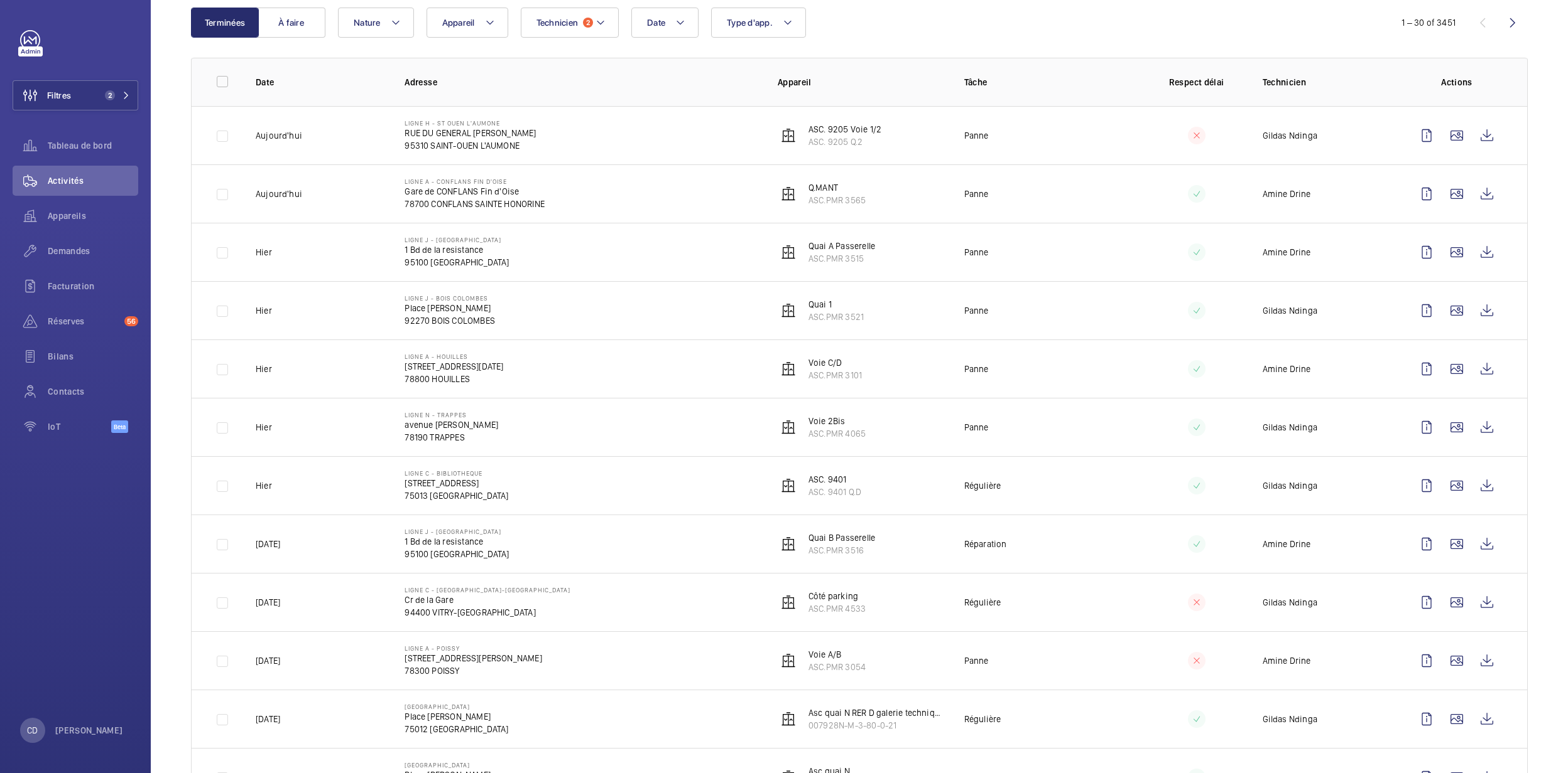
scroll to position [167, 0]
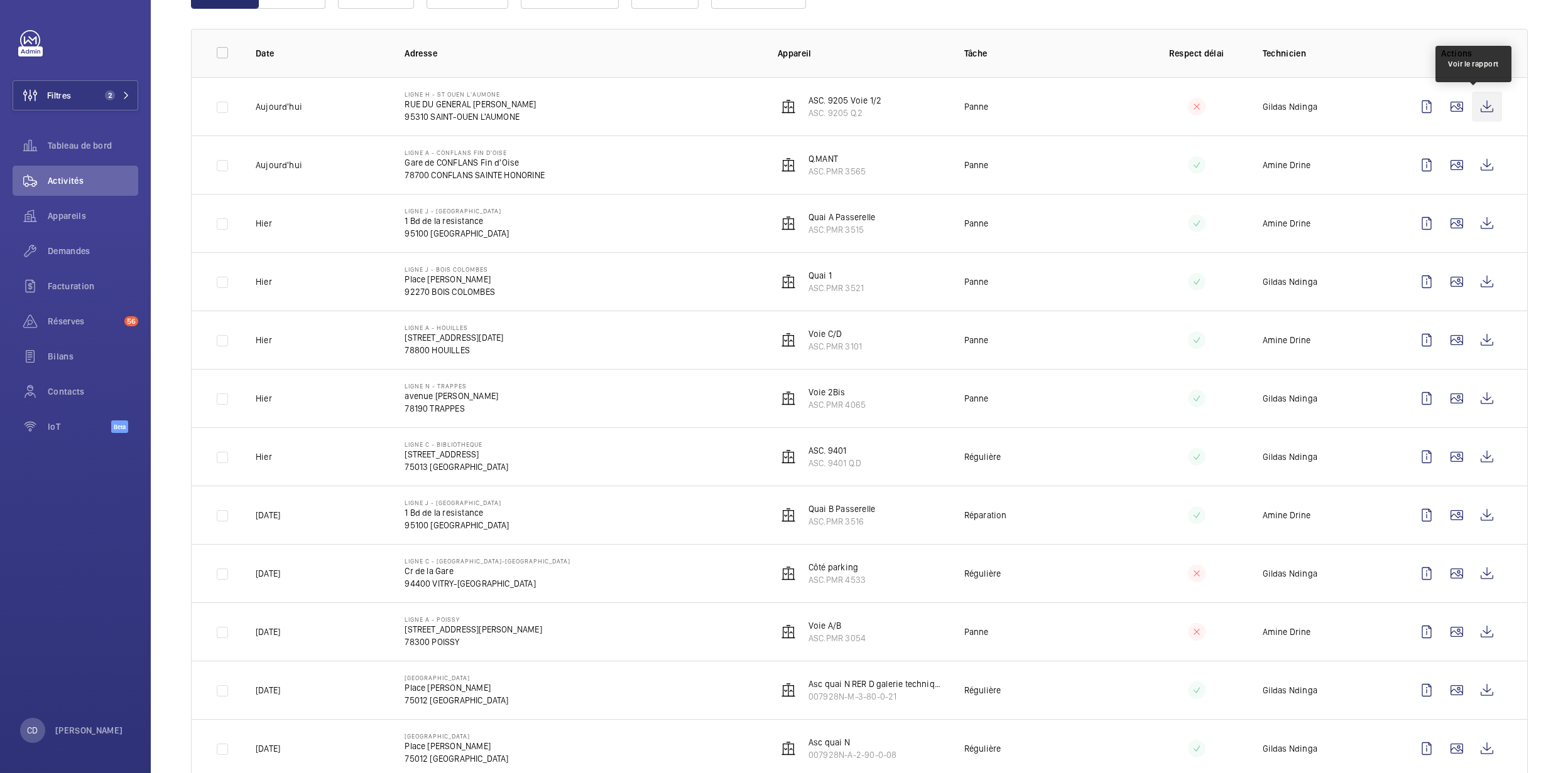
click at [1017, 109] on wm-front-icon-button at bounding box center [1487, 107] width 30 height 30
click at [1017, 172] on wm-front-icon-button at bounding box center [1487, 165] width 30 height 30
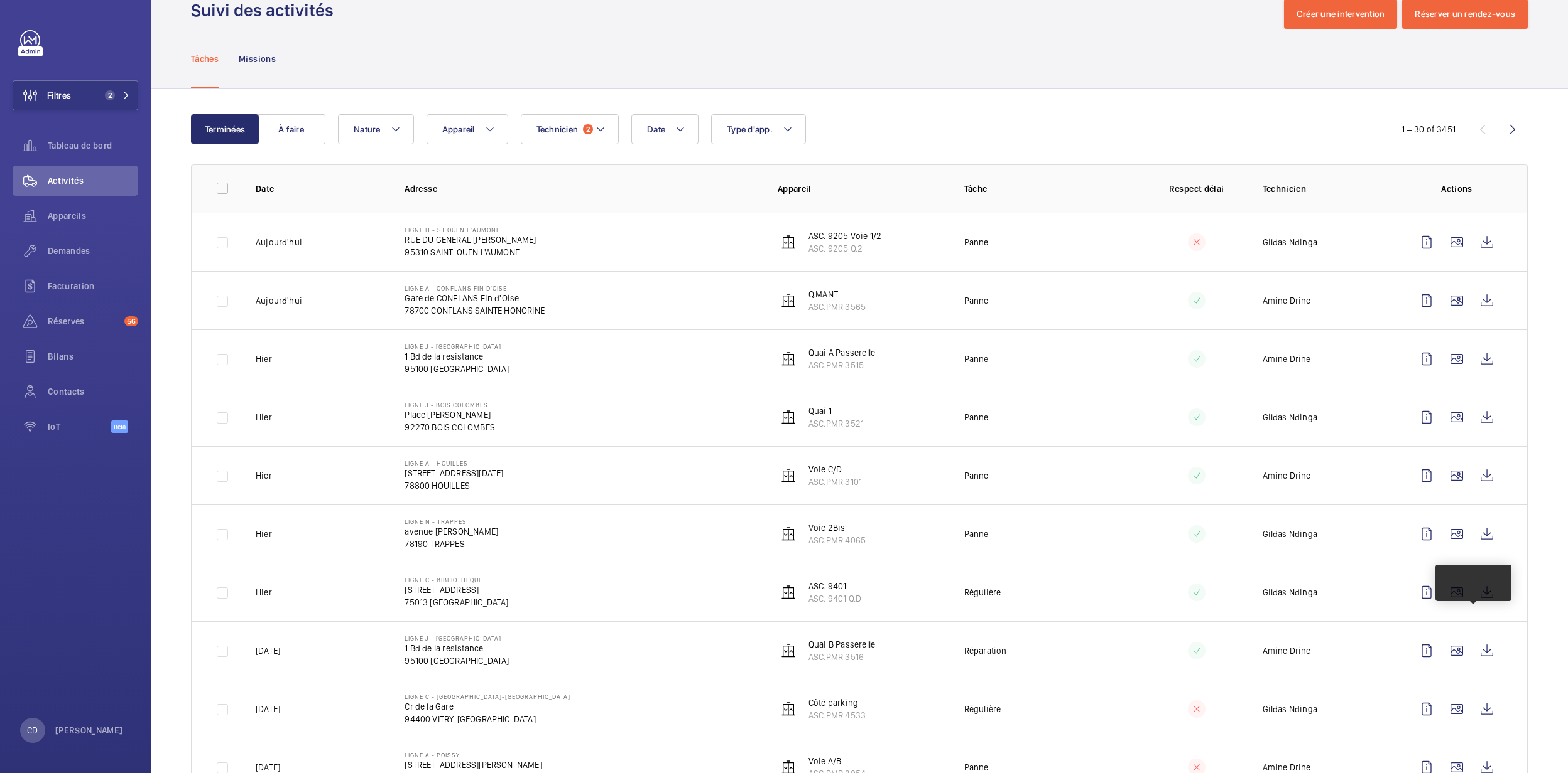
scroll to position [84, 0]
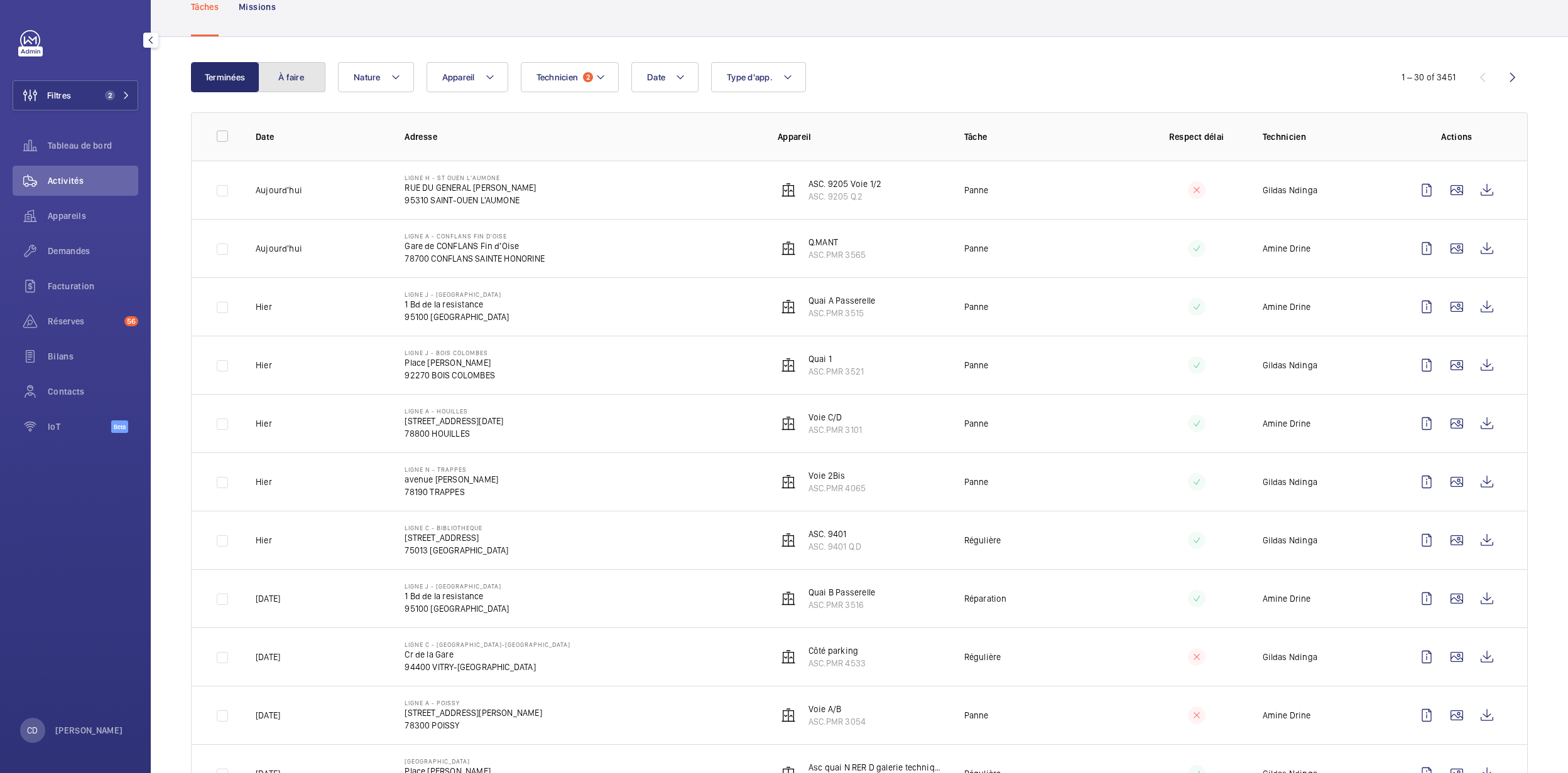
click at [292, 81] on button "À faire" at bounding box center [291, 77] width 68 height 30
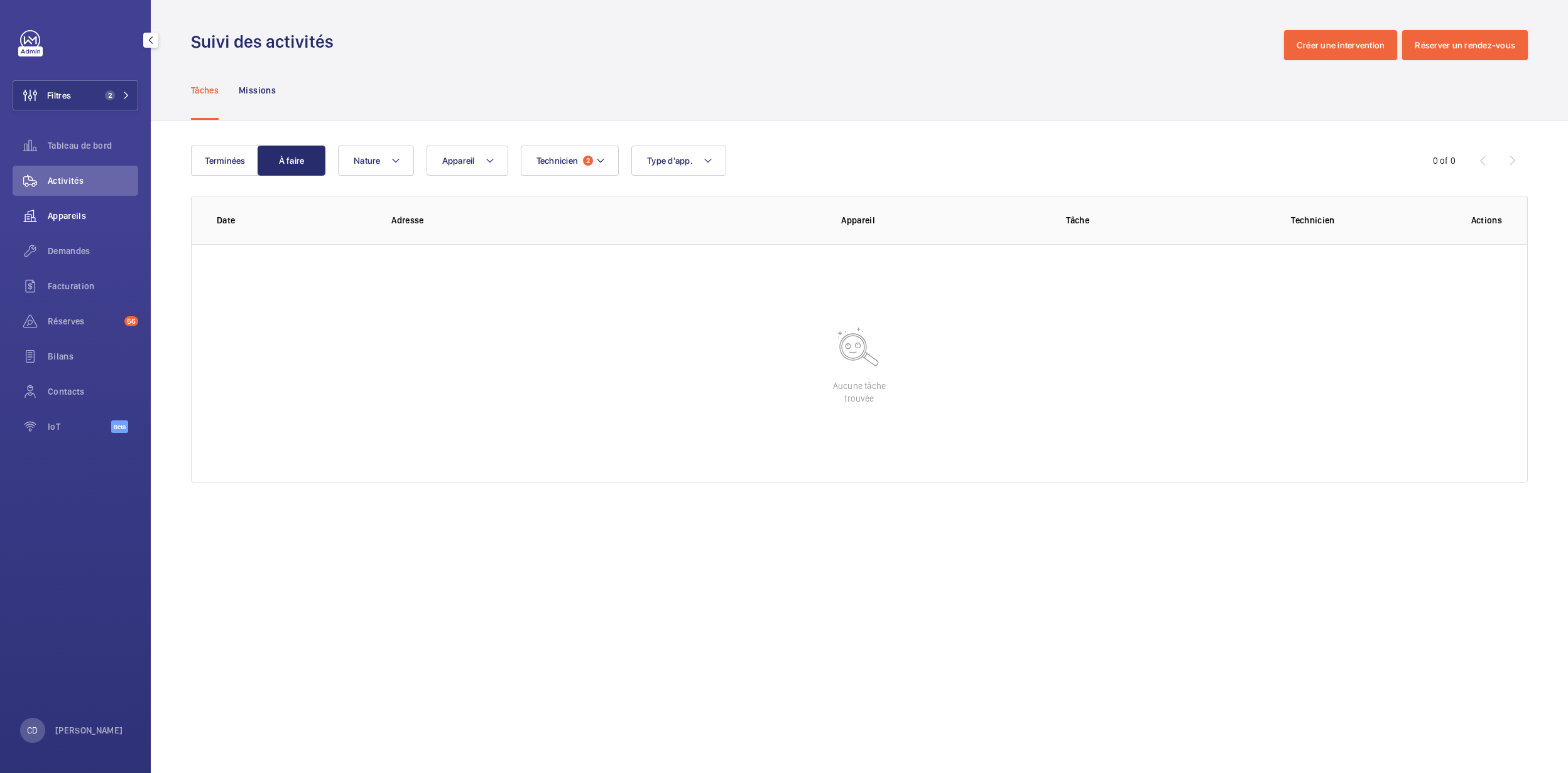
click at [61, 215] on span "Appareils" at bounding box center [93, 216] width 91 height 13
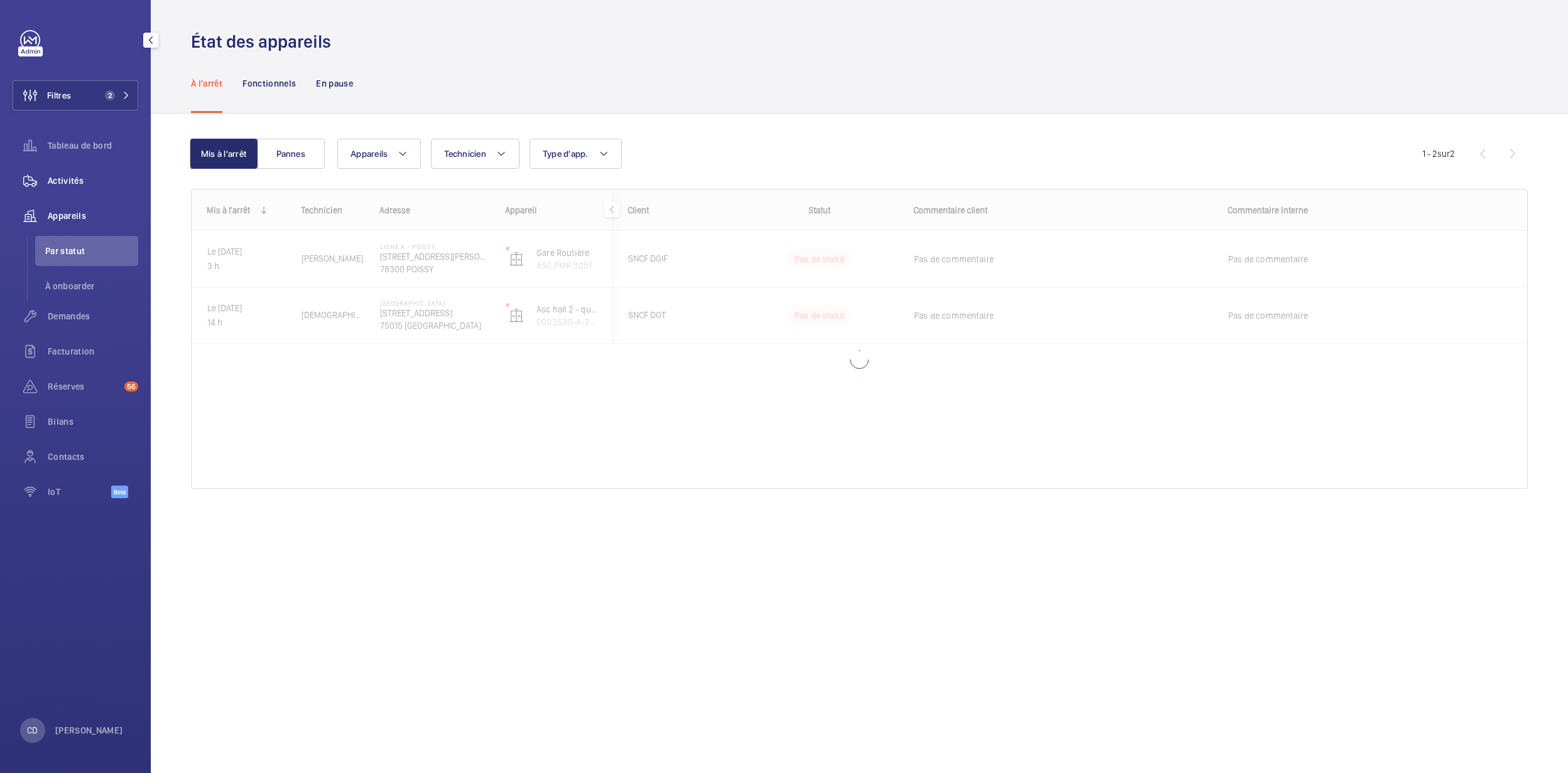
click at [69, 177] on span "Activités" at bounding box center [93, 180] width 91 height 13
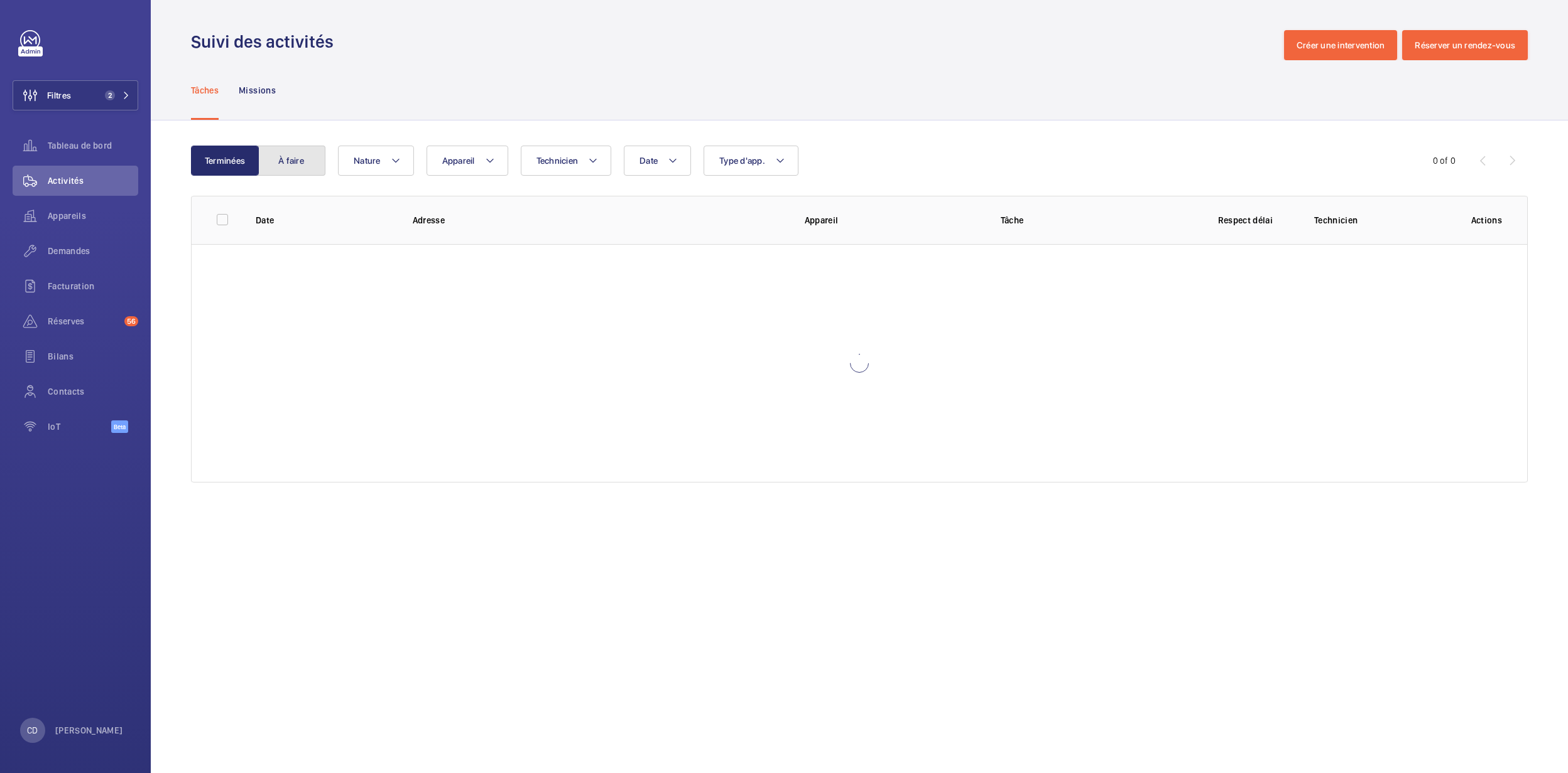
click at [303, 172] on button "À faire" at bounding box center [291, 161] width 68 height 30
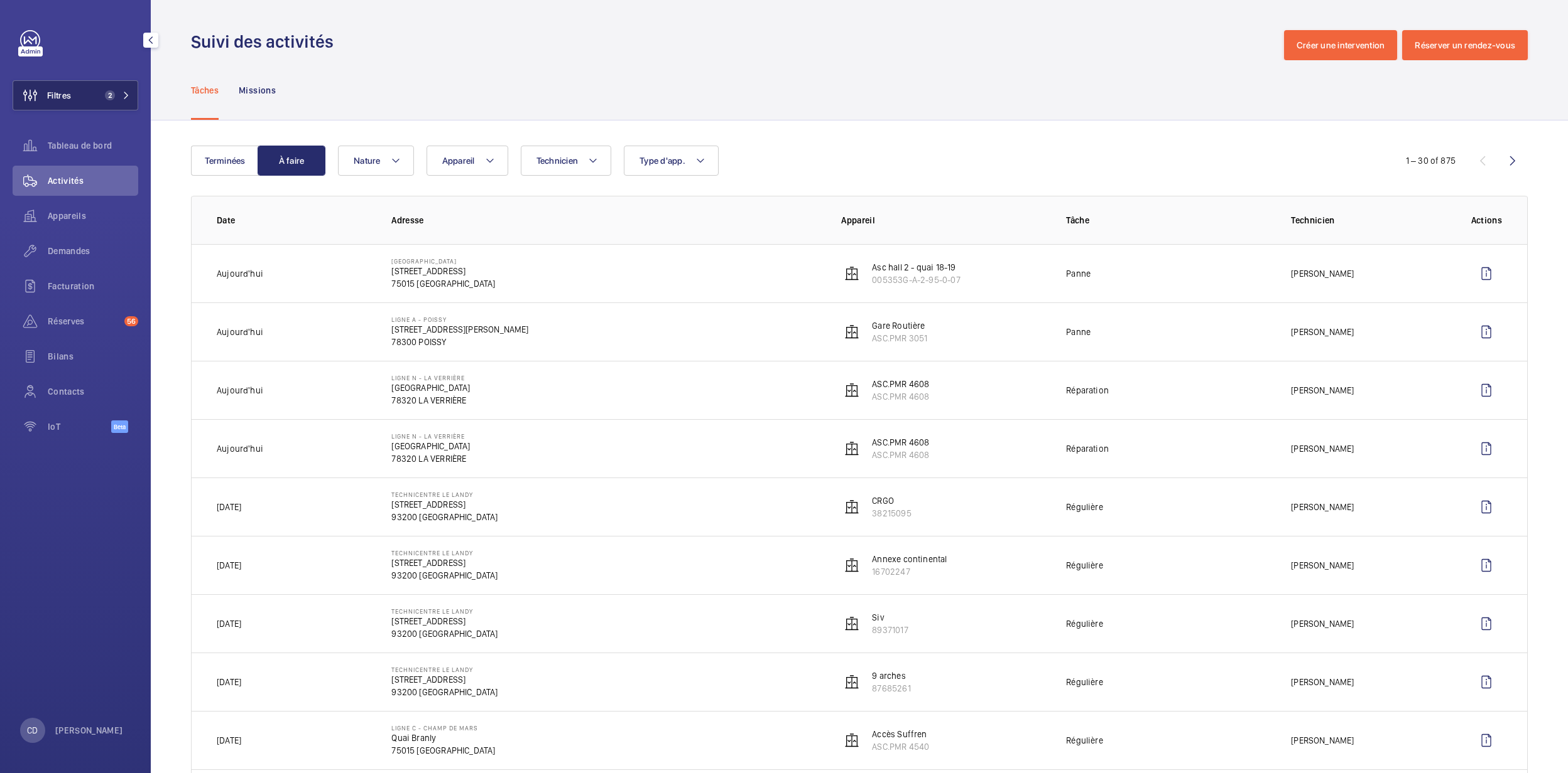
click at [99, 104] on button "Filtres 2" at bounding box center [75, 96] width 125 height 30
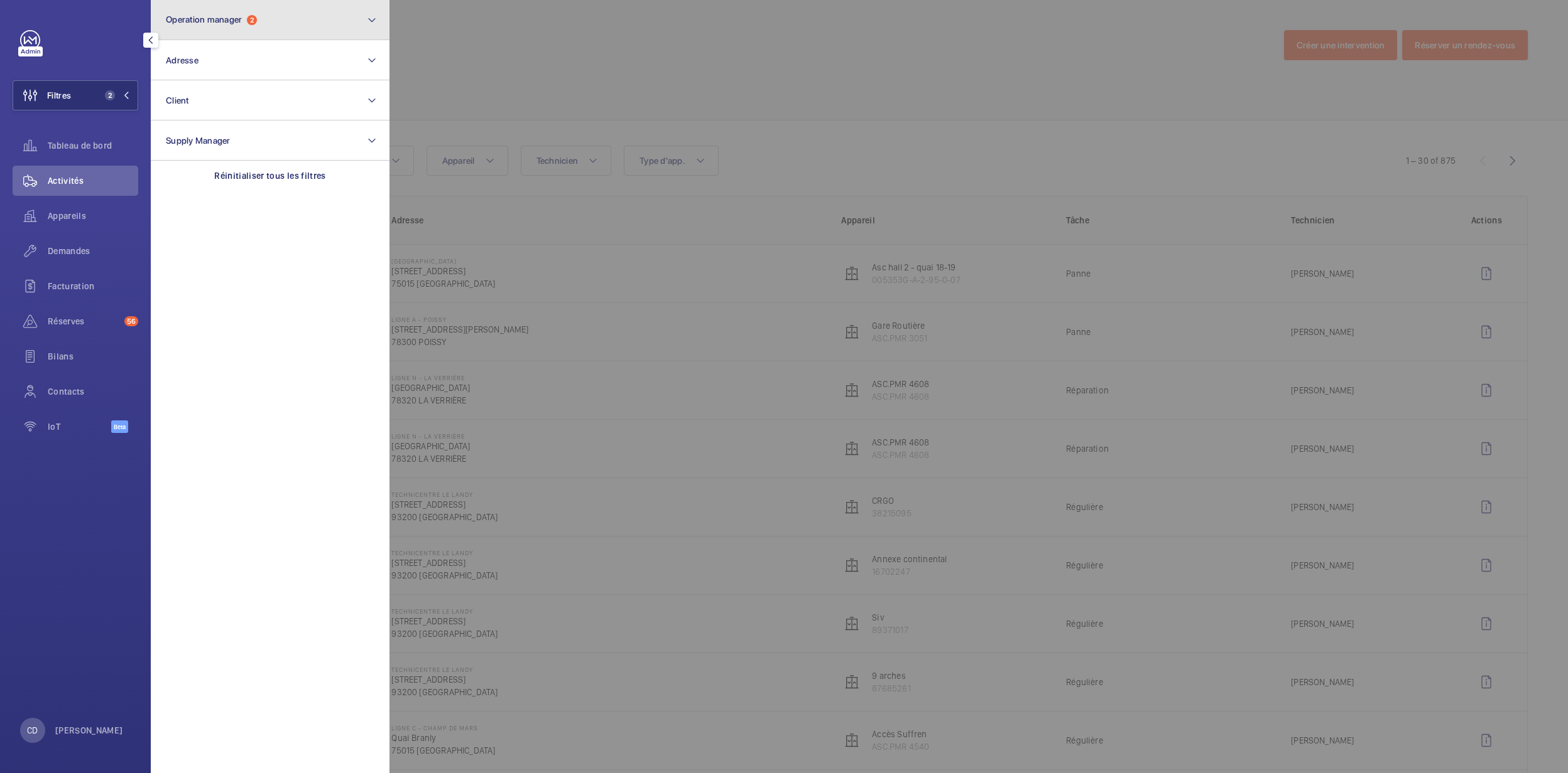
click at [300, 5] on button "Operation manager 2" at bounding box center [270, 20] width 238 height 40
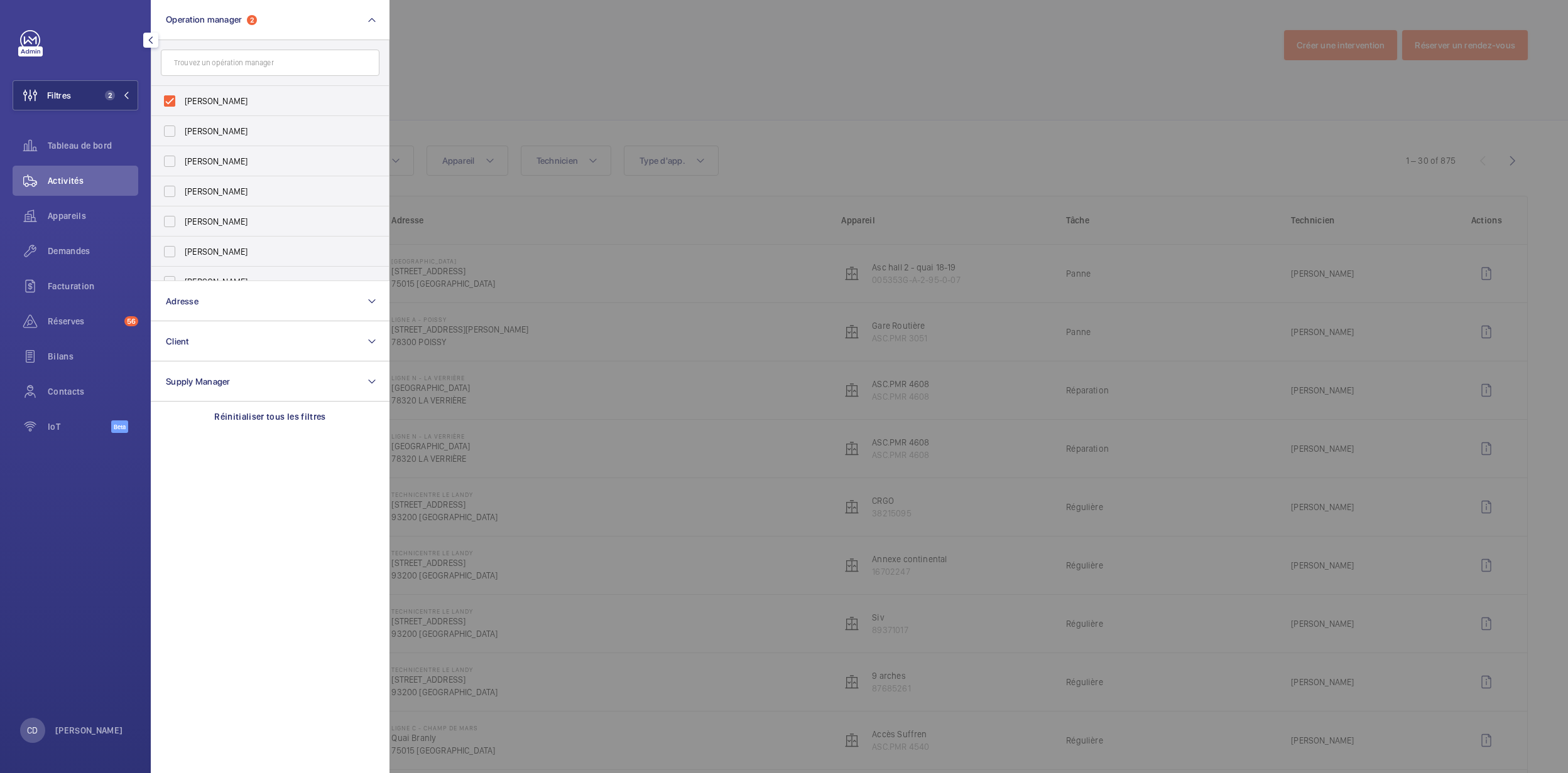
click at [673, 96] on div at bounding box center [1173, 386] width 1568 height 773
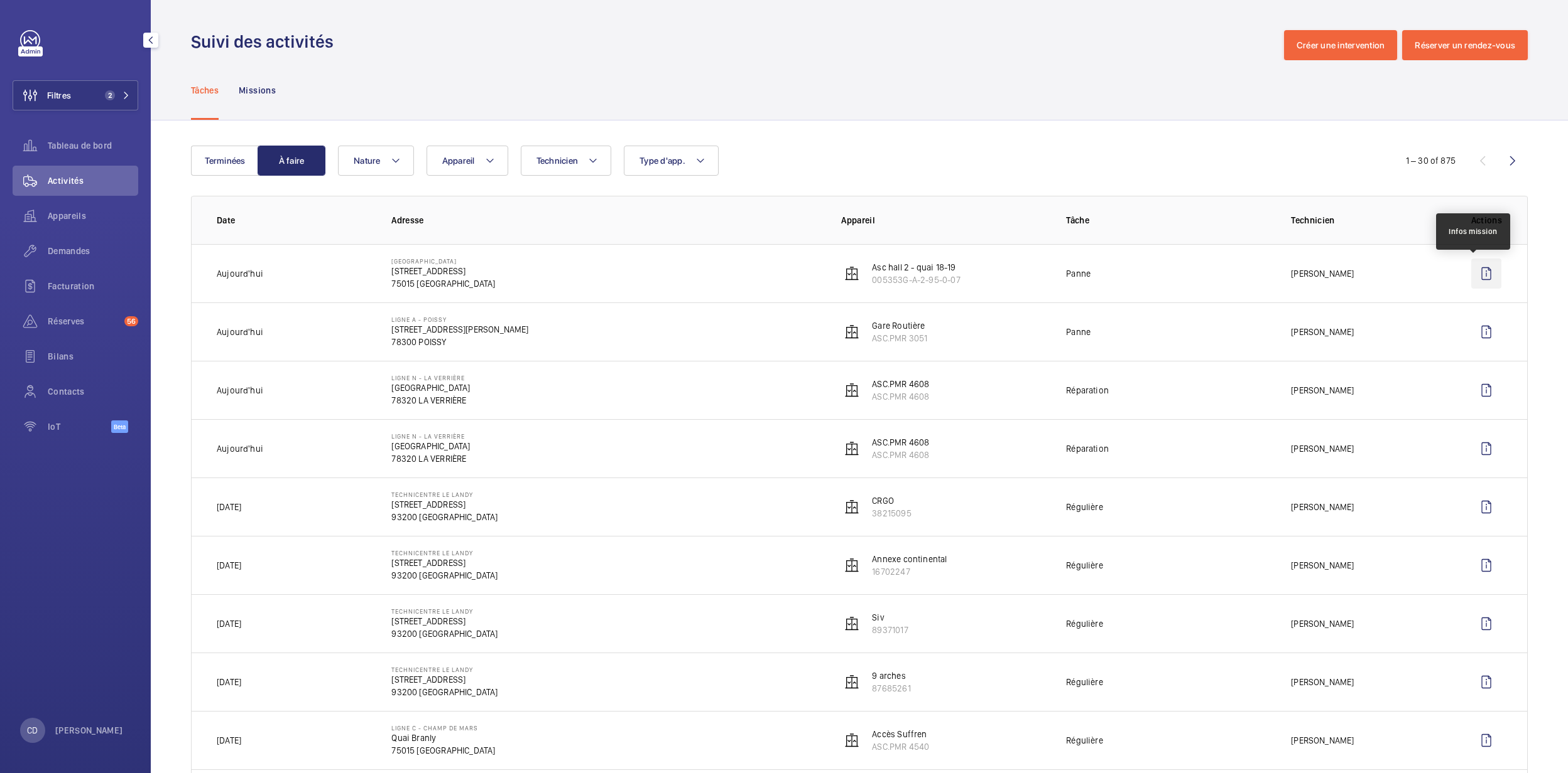
click at [1017, 276] on wm-front-icon-button at bounding box center [1486, 274] width 30 height 30
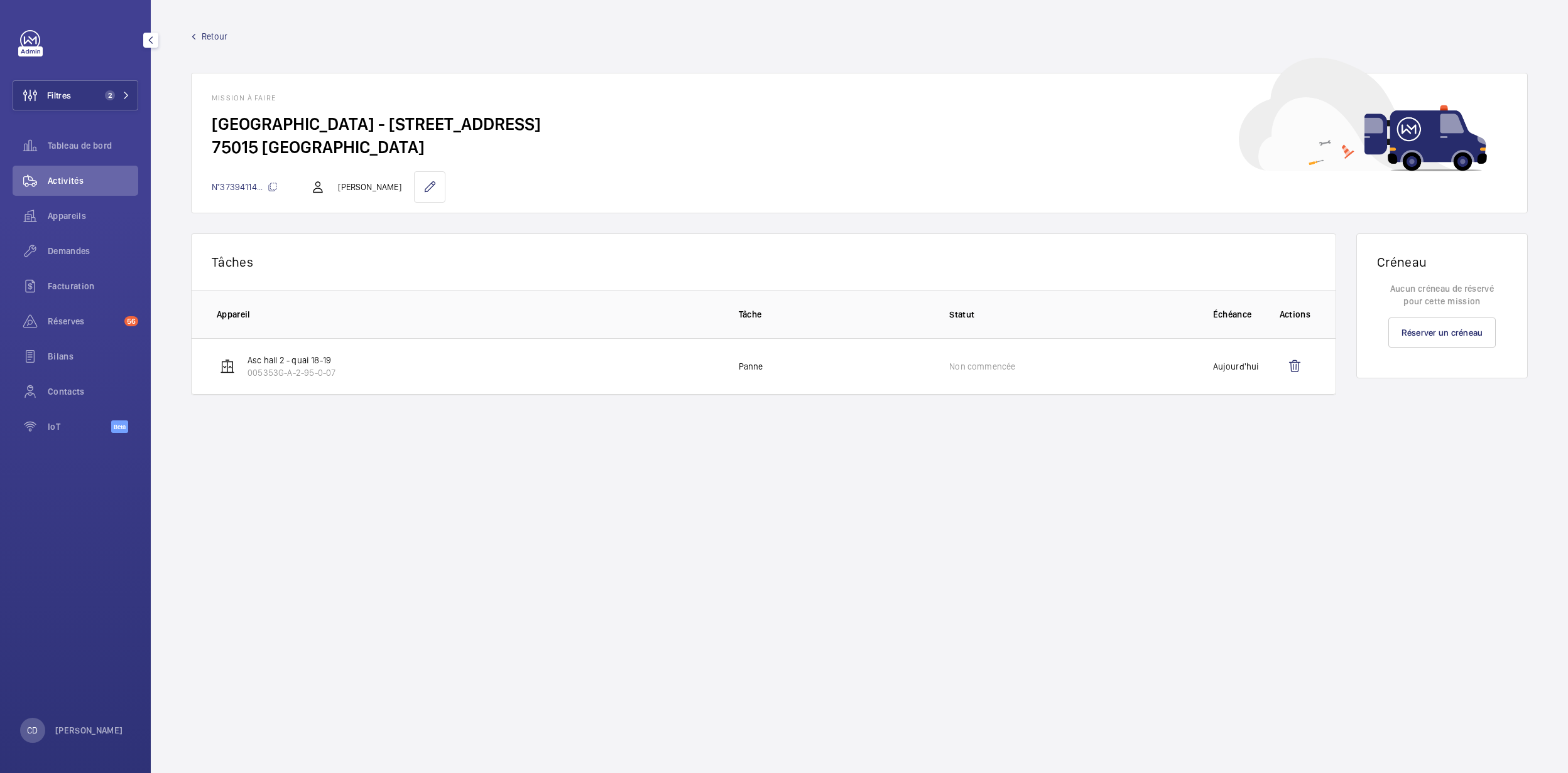
click at [231, 187] on span "N°37394114..." at bounding box center [244, 186] width 66 height 10
